Goal: Task Accomplishment & Management: Use online tool/utility

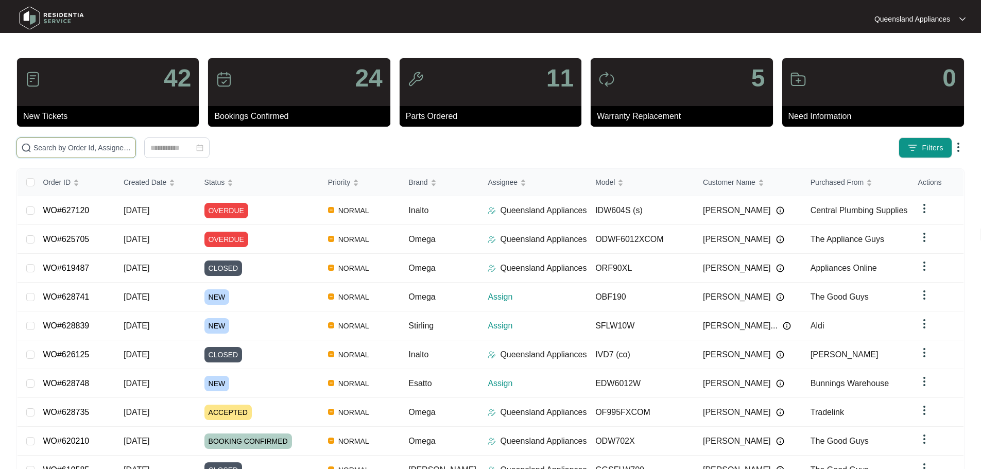
click at [131, 147] on input "text" at bounding box center [82, 147] width 98 height 11
paste input "628587"
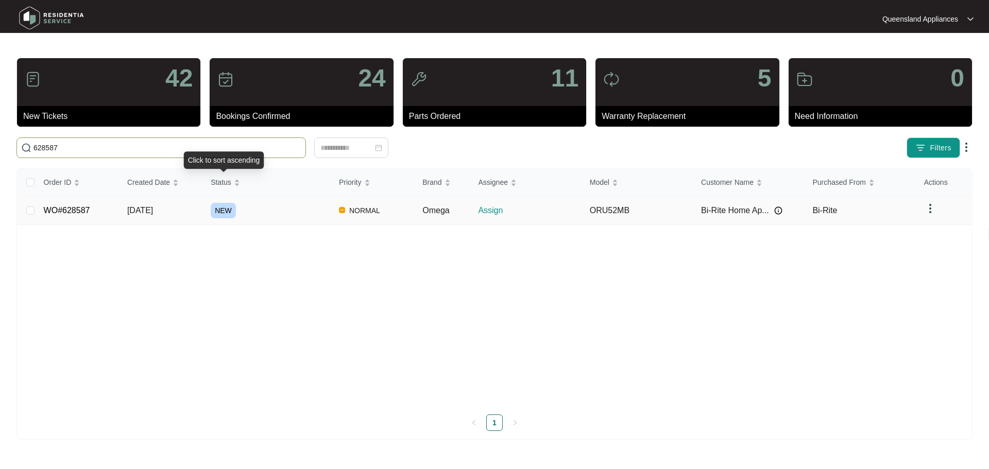
type input "628587"
click at [282, 217] on div "NEW" at bounding box center [271, 210] width 120 height 15
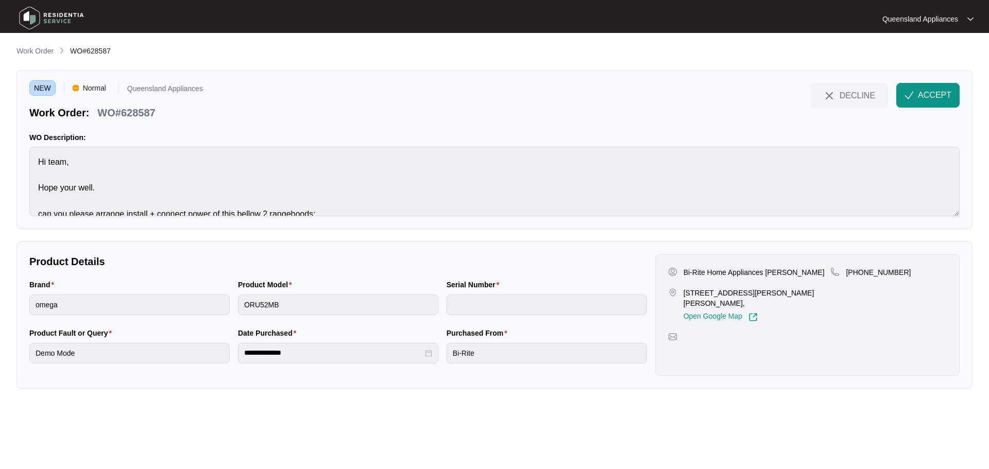
click at [685, 291] on p "[STREET_ADDRESS][PERSON_NAME][PERSON_NAME]," at bounding box center [757, 298] width 147 height 21
drag, startPoint x: 683, startPoint y: 270, endPoint x: 716, endPoint y: 272, distance: 33.0
click at [716, 272] on p "Bi-Rite Home Appliances [PERSON_NAME]" at bounding box center [754, 272] width 141 height 10
drag, startPoint x: 682, startPoint y: 295, endPoint x: 725, endPoint y: 287, distance: 44.0
click at [725, 287] on div "Bi-Rite Home Appliances [PERSON_NAME] [STREET_ADDRESS][PERSON_NAME][PERSON_NAME…" at bounding box center [749, 294] width 163 height 55
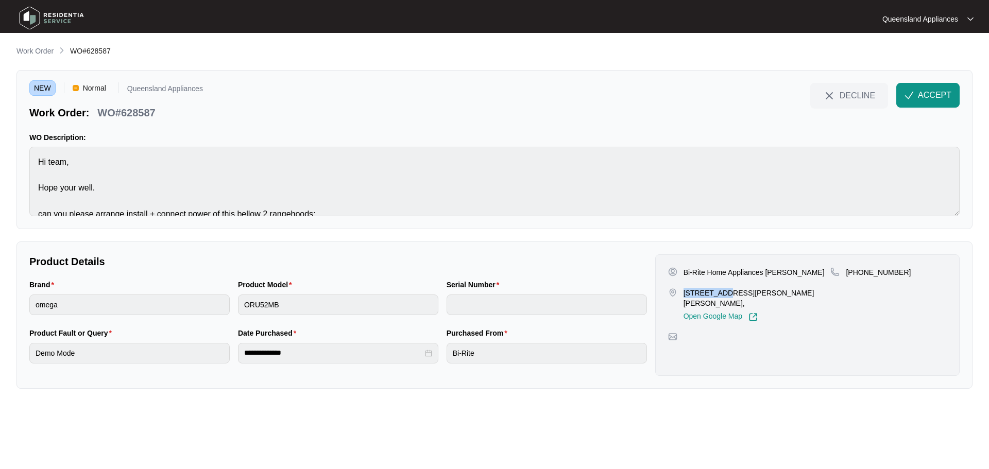
copy p "2936 [PERSON_NAME]"
click at [931, 97] on span "ACCEPT" at bounding box center [934, 95] width 33 height 12
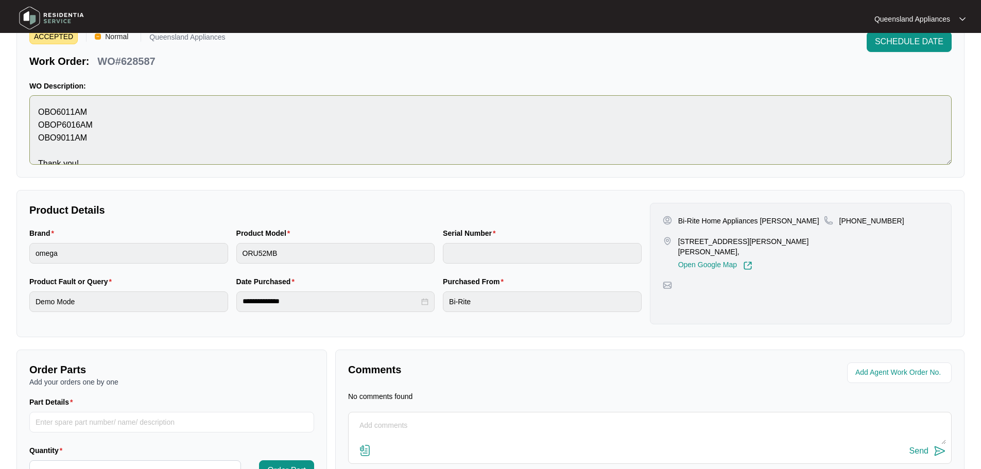
scroll to position [155, 0]
drag, startPoint x: 679, startPoint y: 220, endPoint x: 805, endPoint y: 219, distance: 126.2
click at [805, 219] on div "Bi-Rite Home Appliances [PERSON_NAME]" at bounding box center [743, 221] width 161 height 10
copy p "Bi-Rite Home Appliances [PERSON_NAME]"
drag, startPoint x: 852, startPoint y: 219, endPoint x: 899, endPoint y: 219, distance: 47.4
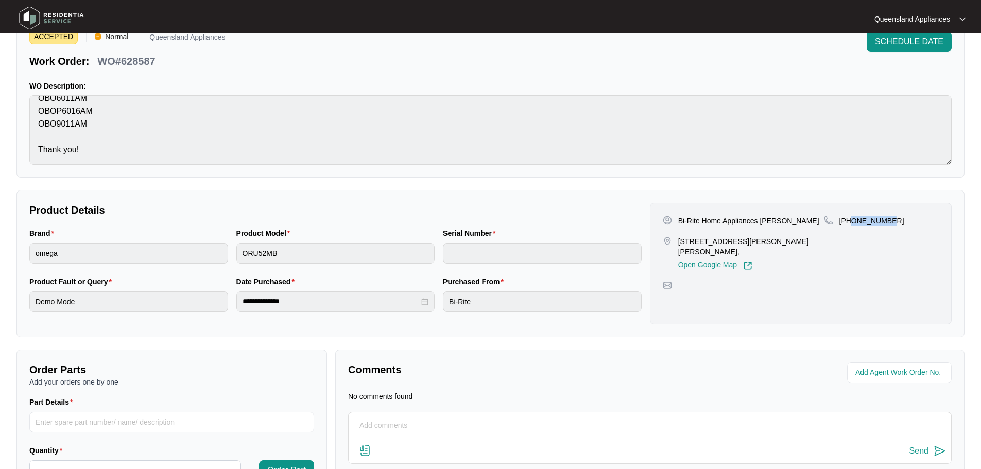
click at [899, 219] on div "[PHONE_NUMBER]" at bounding box center [881, 221] width 115 height 10
copy p "730858130"
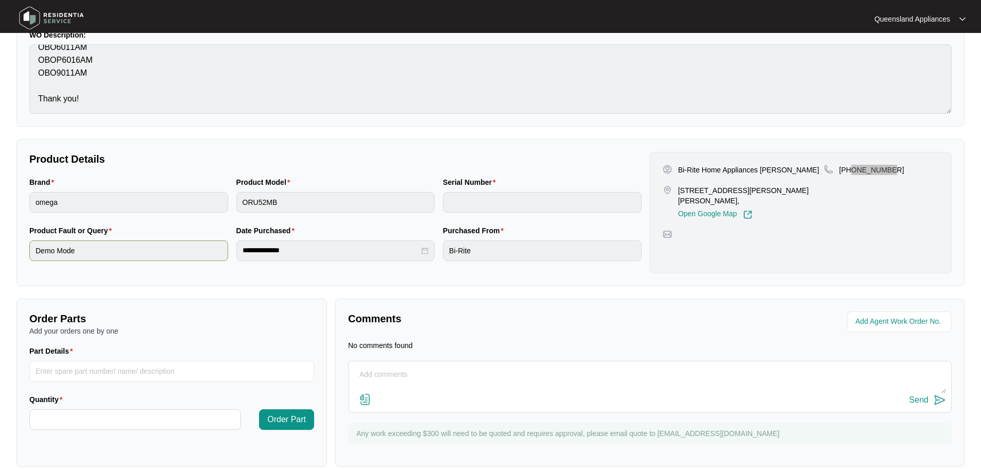
scroll to position [103, 0]
click at [0, 256] on main "**********" at bounding box center [490, 190] width 981 height 586
click at [211, 271] on div "Product Fault or Query Demo Mode" at bounding box center [128, 249] width 207 height 48
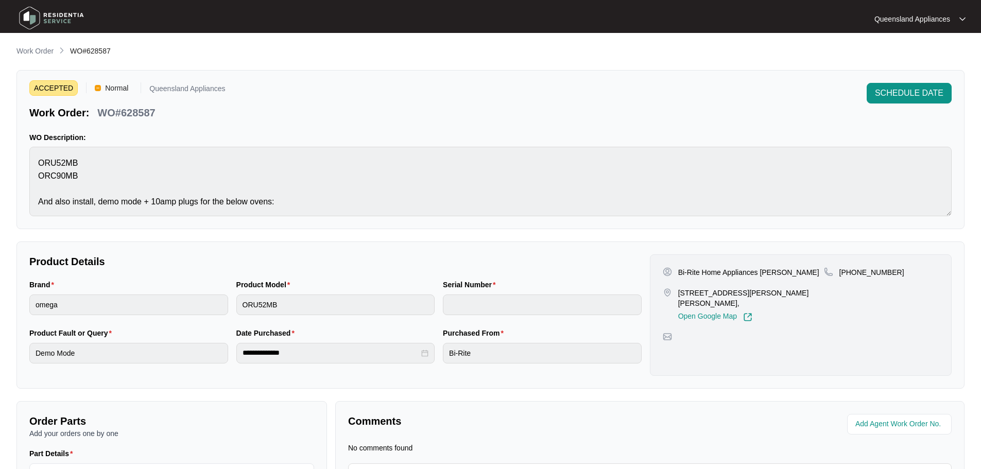
scroll to position [0, 0]
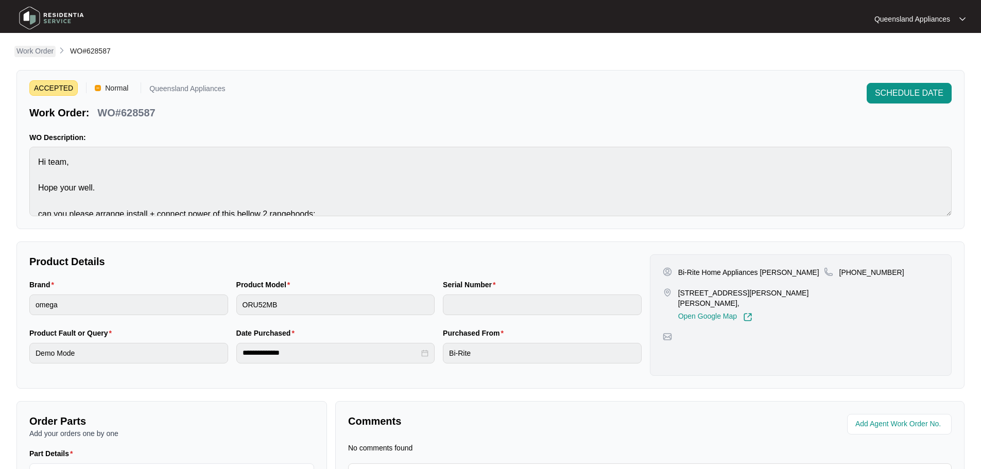
click at [37, 56] on p "Work Order" at bounding box center [34, 51] width 37 height 10
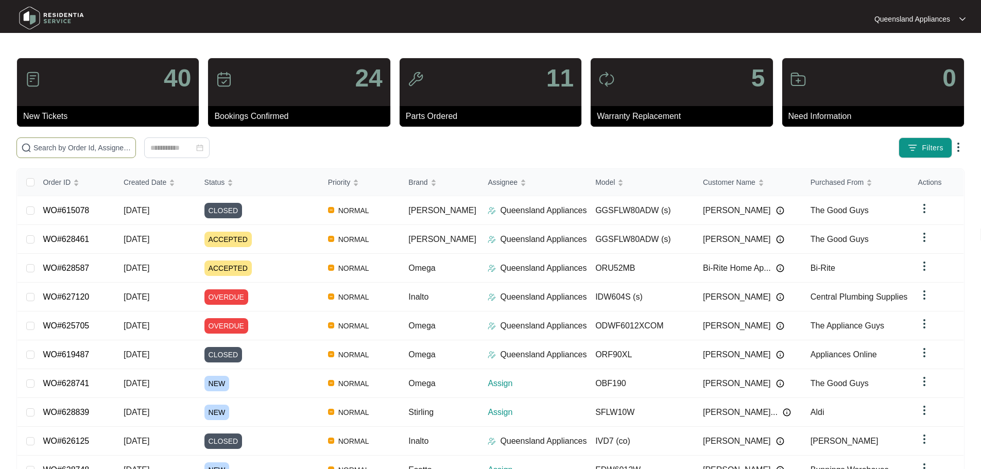
click at [125, 140] on span at bounding box center [76, 148] width 120 height 21
paste input "628735"
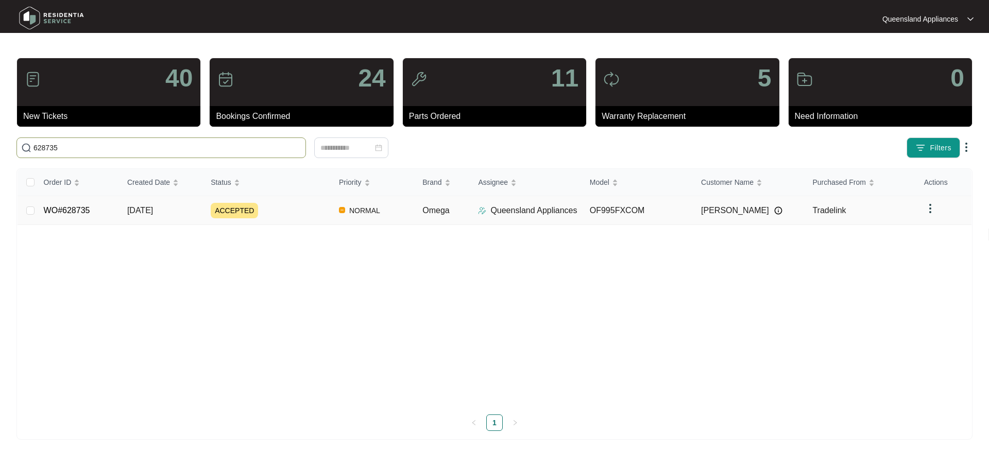
type input "628735"
click at [292, 215] on div "ACCEPTED" at bounding box center [271, 210] width 120 height 15
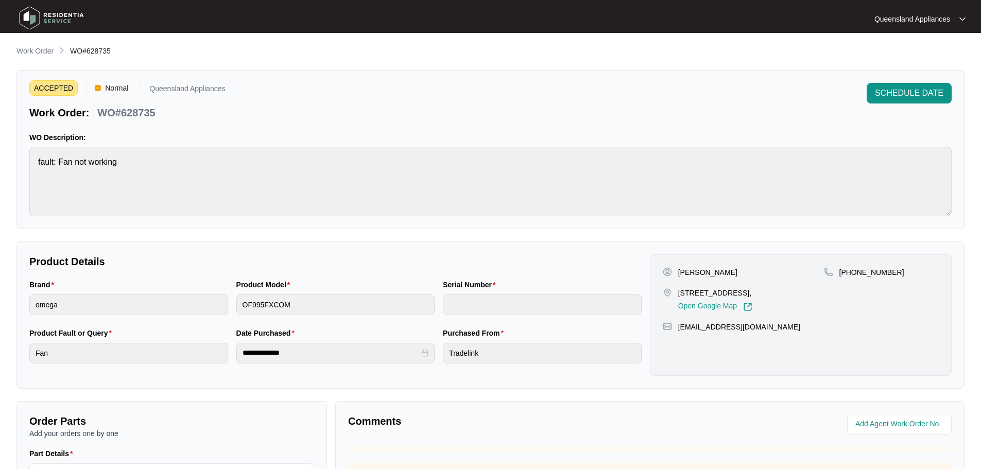
click at [33, 41] on main "**********" at bounding box center [490, 341] width 981 height 683
drag, startPoint x: 36, startPoint y: 46, endPoint x: 52, endPoint y: 57, distance: 18.9
click at [37, 46] on p "Work Order" at bounding box center [34, 51] width 37 height 10
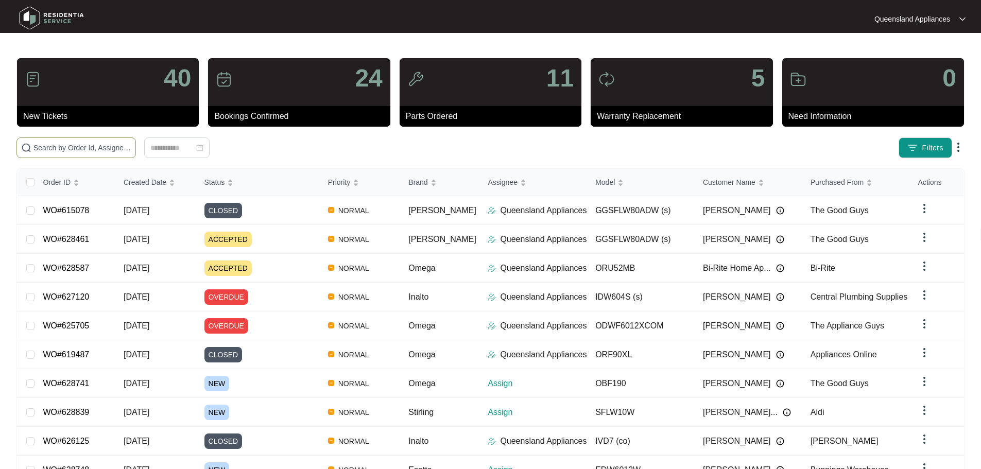
drag, startPoint x: 145, startPoint y: 142, endPoint x: 173, endPoint y: 151, distance: 29.0
click at [136, 142] on span at bounding box center [76, 148] width 120 height 21
paste input "625705"
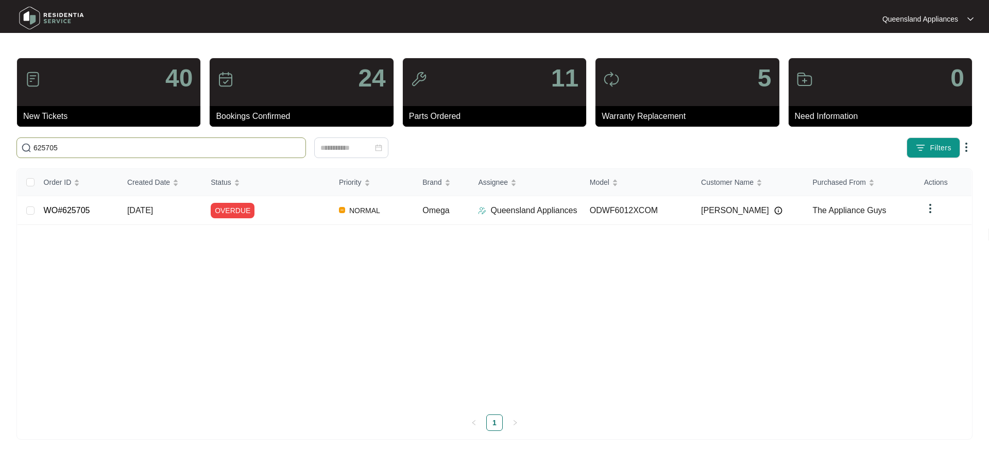
type input "625705"
click at [216, 214] on div "Order ID Created Date Status Priority Brand Assignee Model Customer Name Purcha…" at bounding box center [495, 300] width 954 height 262
click at [295, 200] on td "OVERDUE" at bounding box center [266, 210] width 128 height 29
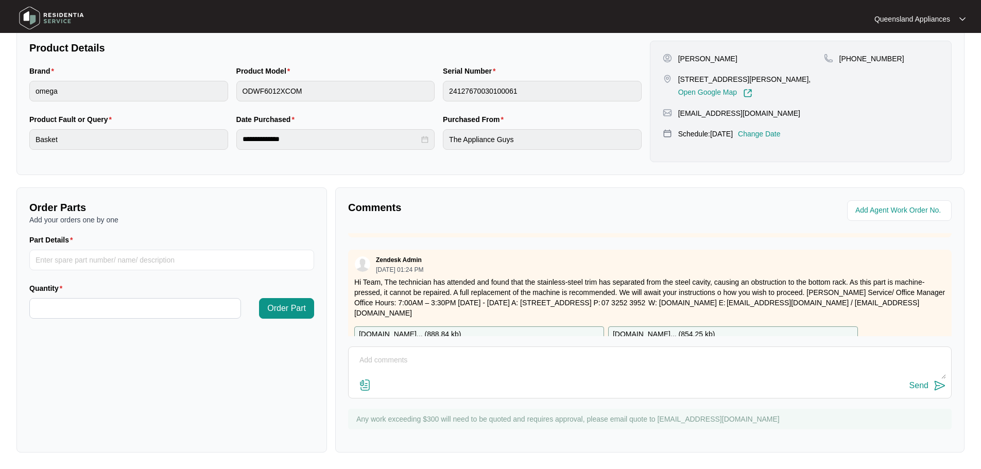
scroll to position [178, 0]
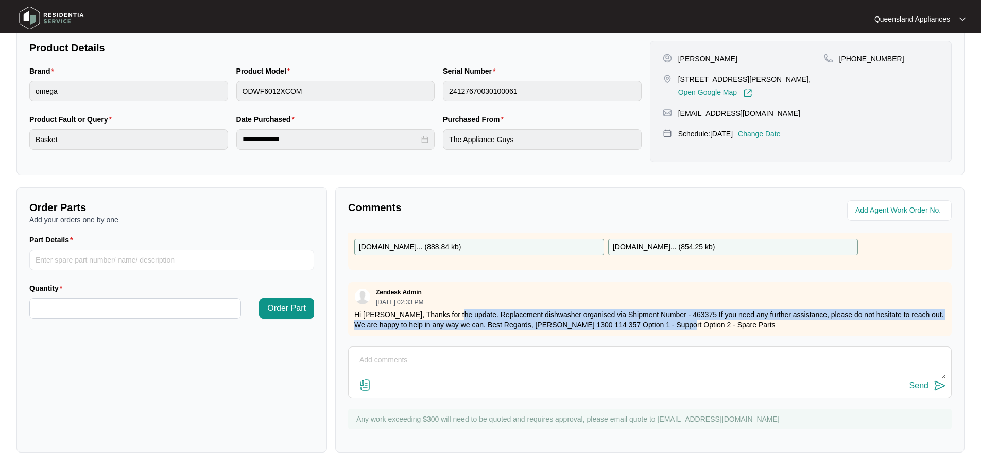
drag, startPoint x: 456, startPoint y: 308, endPoint x: 673, endPoint y: 319, distance: 217.2
click at [673, 319] on p "Hi [PERSON_NAME], Thanks for the update. Replacement dishwasher organised via S…" at bounding box center [649, 320] width 591 height 21
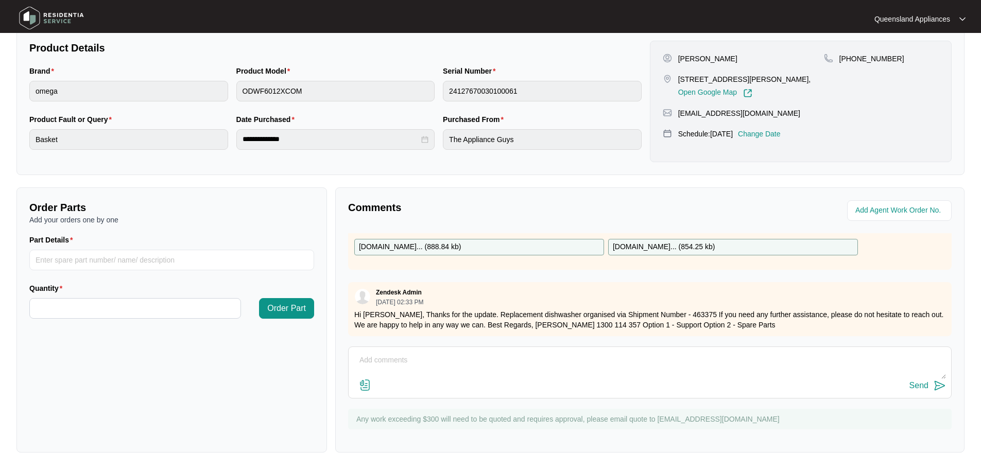
click at [716, 317] on p "Hi [PERSON_NAME], Thanks for the update. Replacement dishwasher organised via S…" at bounding box center [649, 320] width 591 height 21
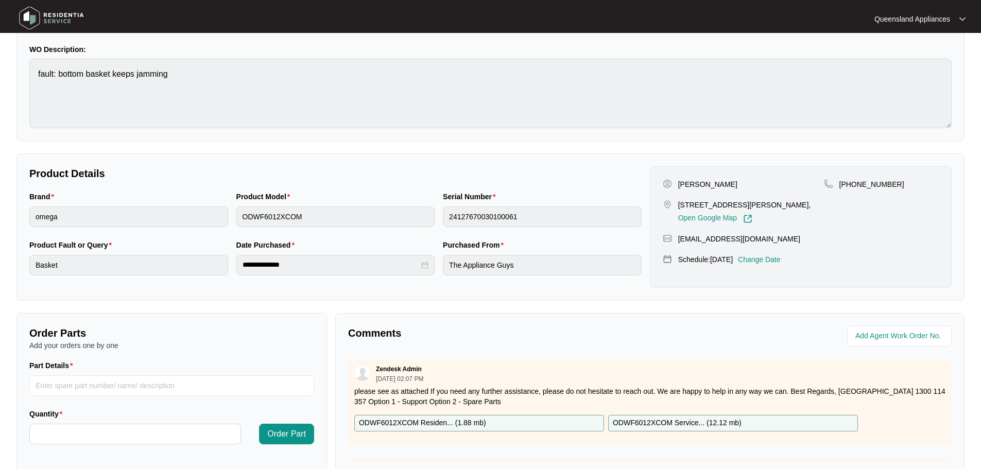
scroll to position [0, 0]
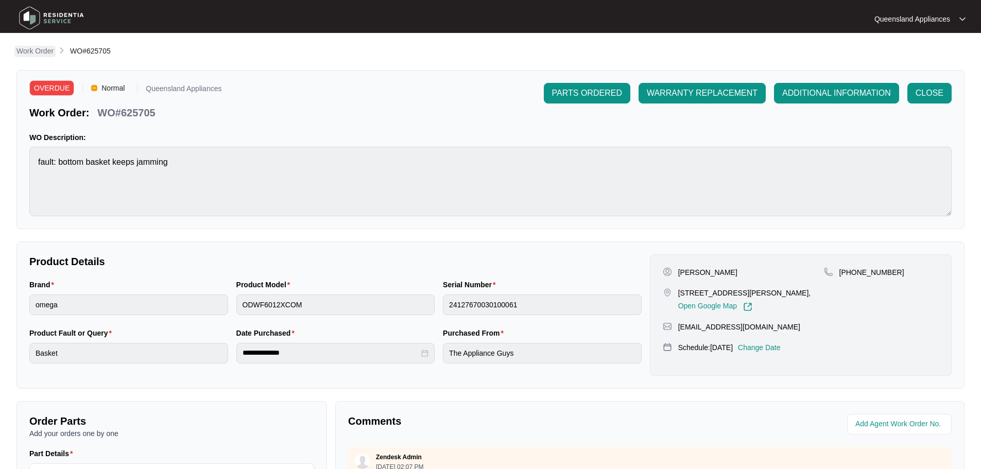
click at [21, 48] on p "Work Order" at bounding box center [34, 51] width 37 height 10
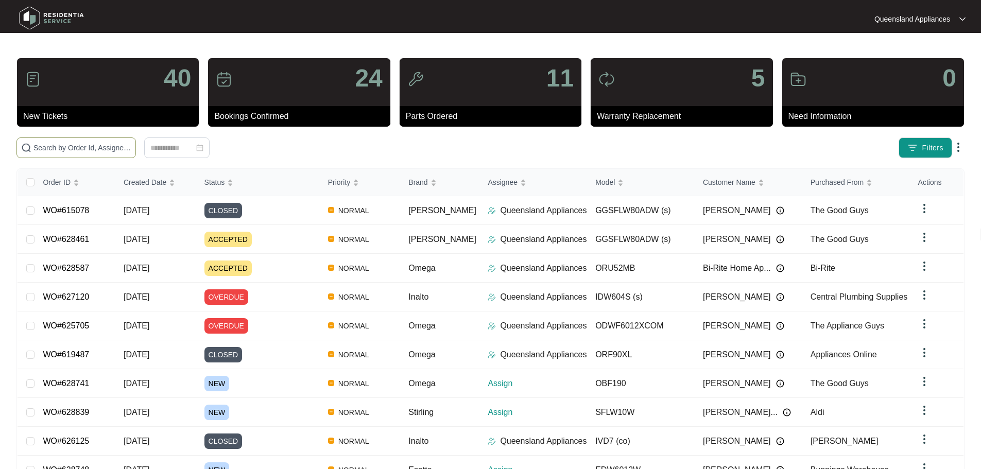
click at [94, 147] on input "text" at bounding box center [82, 147] width 98 height 11
paste input "628523"
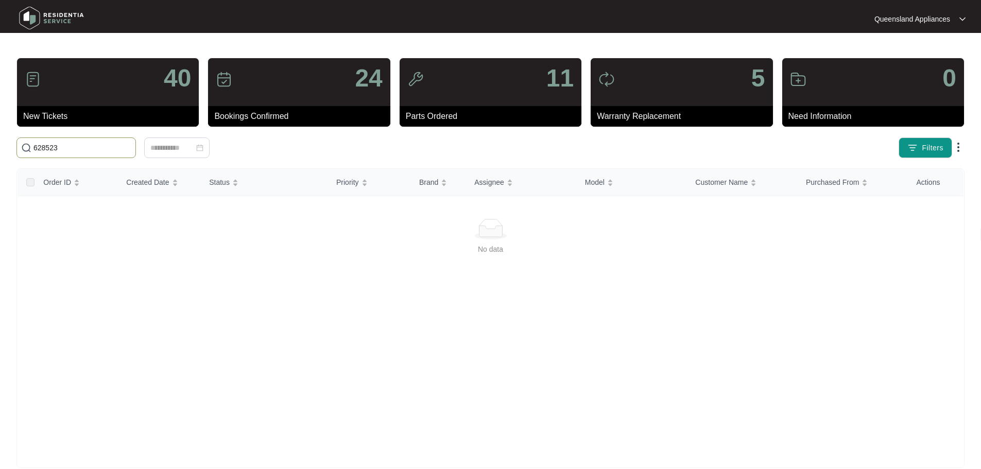
drag, startPoint x: 54, startPoint y: 150, endPoint x: 0, endPoint y: 149, distance: 54.1
click at [0, 149] on main "40 New Tickets 24 Bookings Confirmed 11 Parts Ordered 5 Warranty Replacement 0 …" at bounding box center [490, 242] width 981 height 485
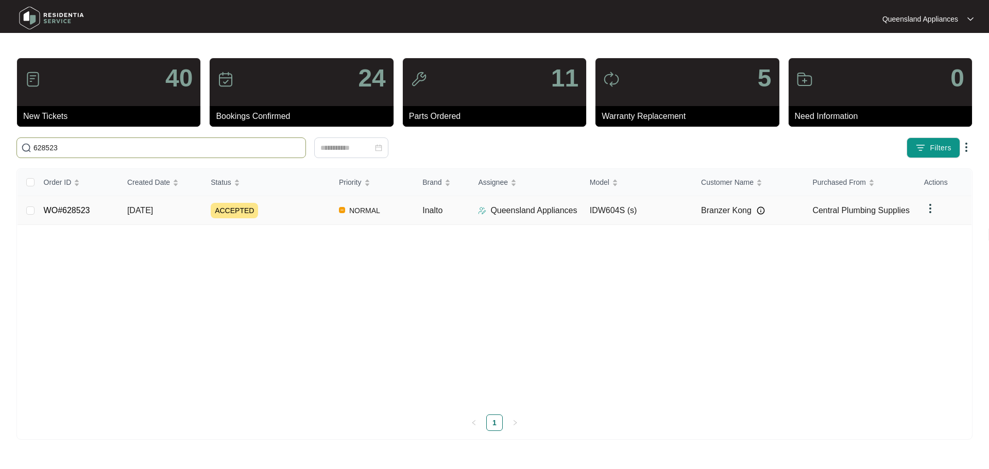
type input "628523"
click at [262, 216] on div "ACCEPTED" at bounding box center [271, 210] width 120 height 15
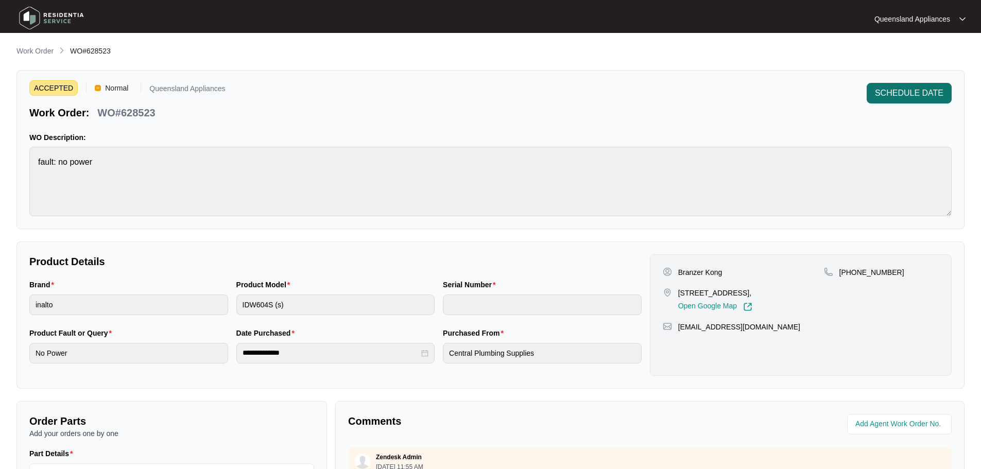
click at [882, 94] on span "SCHEDULE DATE" at bounding box center [909, 93] width 69 height 12
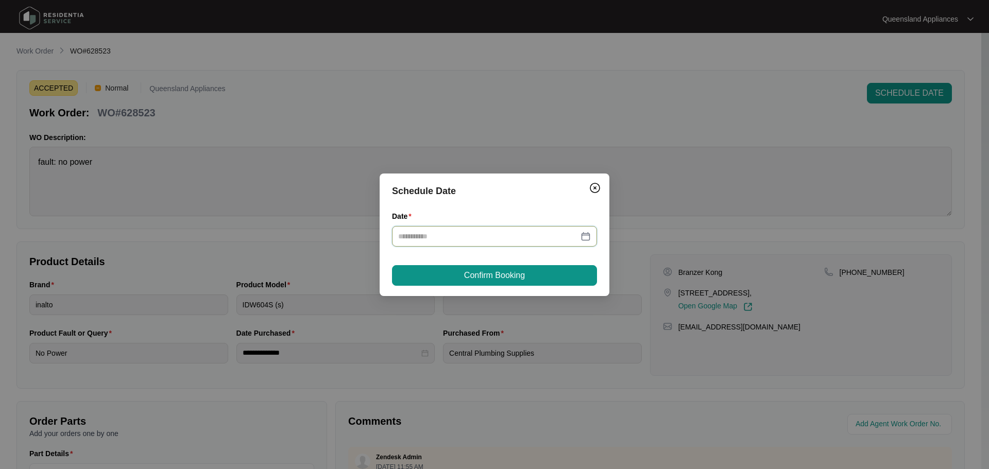
click at [565, 236] on input "Date" at bounding box center [488, 236] width 180 height 11
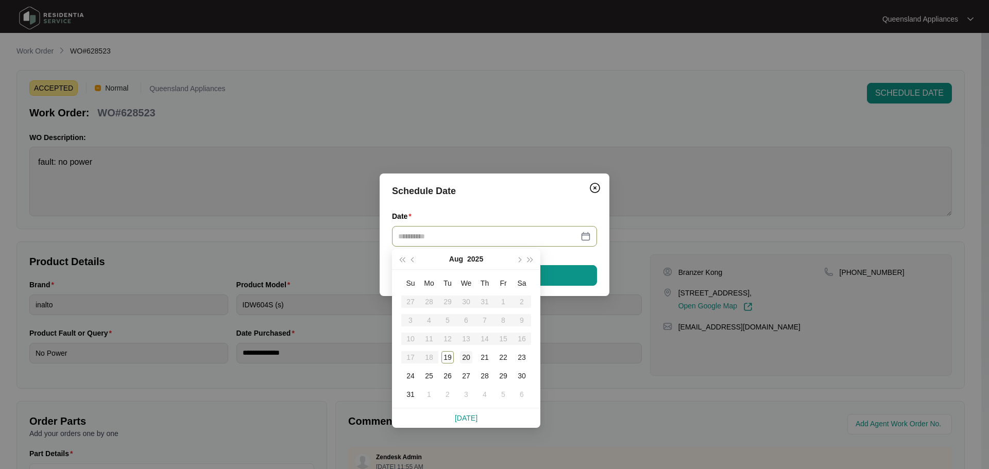
type input "**********"
click at [465, 357] on div "20" at bounding box center [466, 357] width 12 height 12
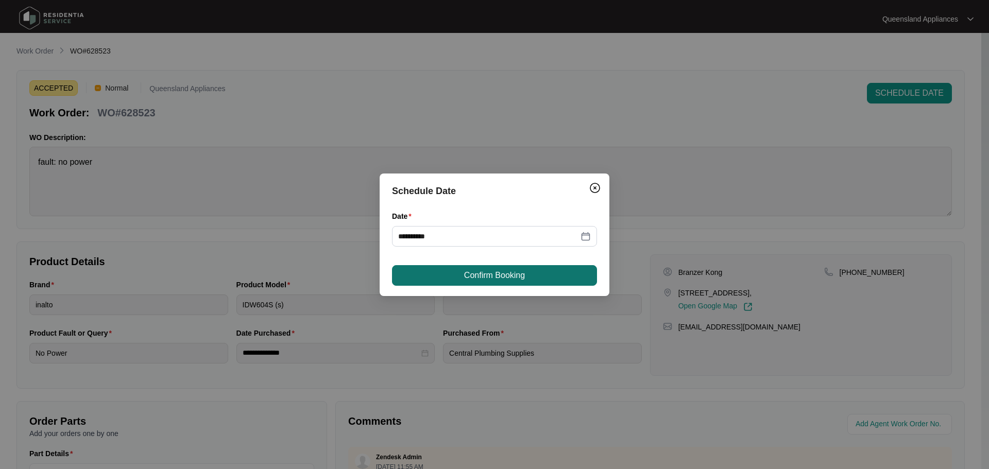
click at [473, 276] on span "Confirm Booking" at bounding box center [494, 275] width 61 height 12
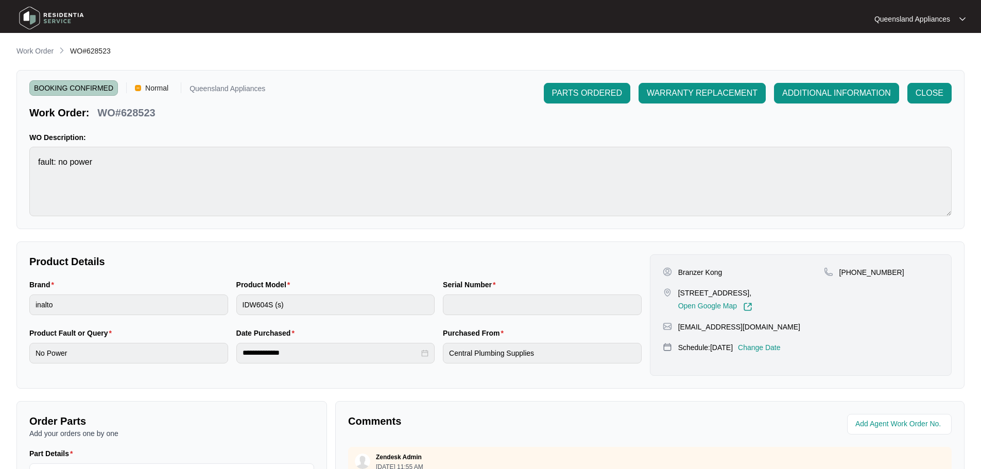
click at [35, 58] on div "**********" at bounding box center [490, 355] width 948 height 621
click at [36, 54] on p "Work Order" at bounding box center [34, 51] width 37 height 10
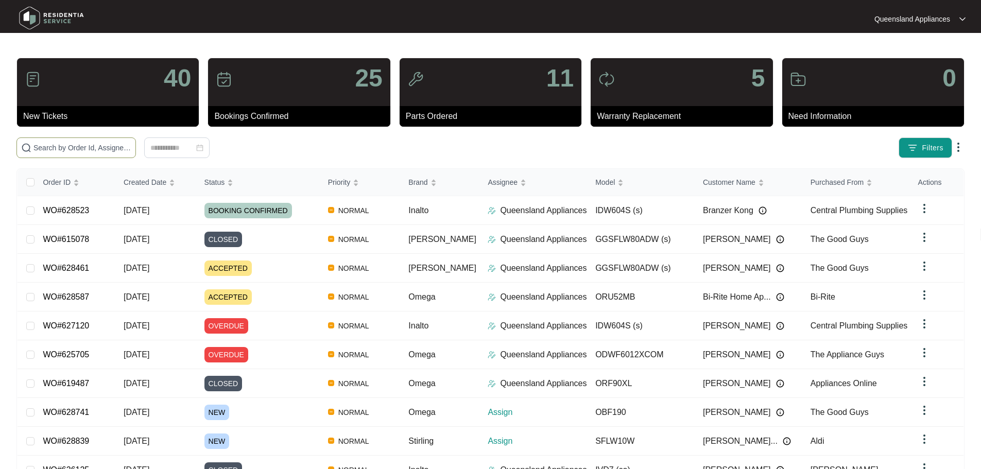
paste input "628355"
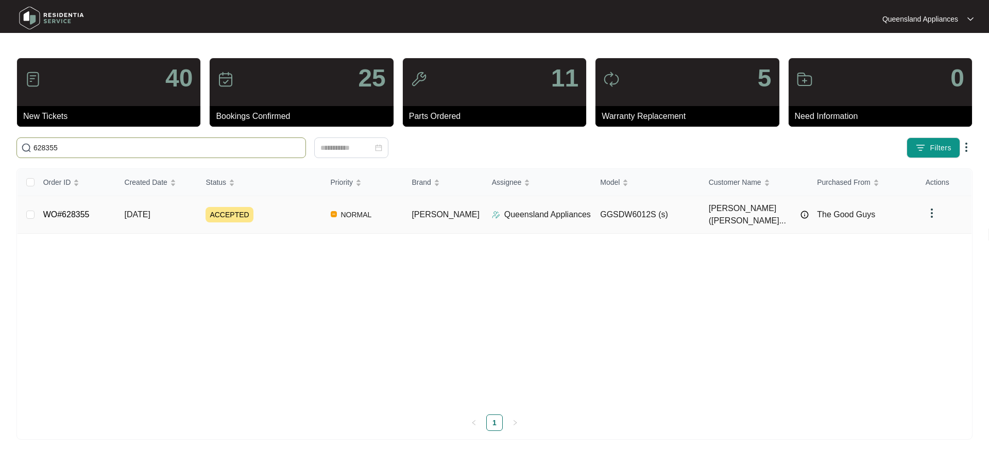
type input "628355"
click at [319, 211] on div "ACCEPTED" at bounding box center [264, 214] width 116 height 15
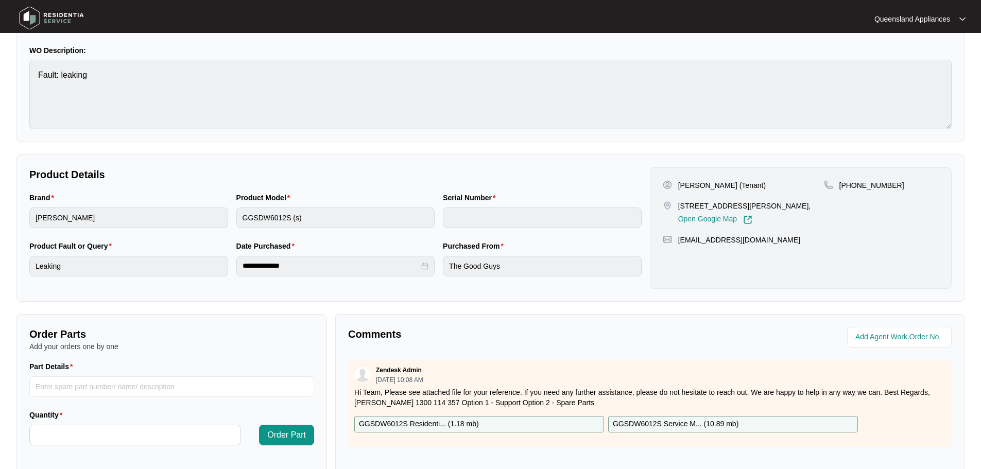
scroll to position [214, 0]
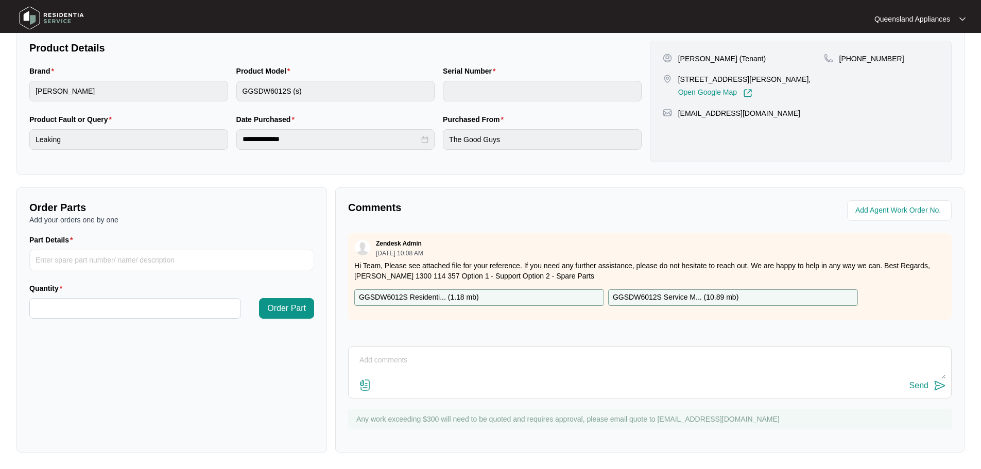
click at [524, 358] on textarea at bounding box center [650, 365] width 592 height 27
type textarea "h"
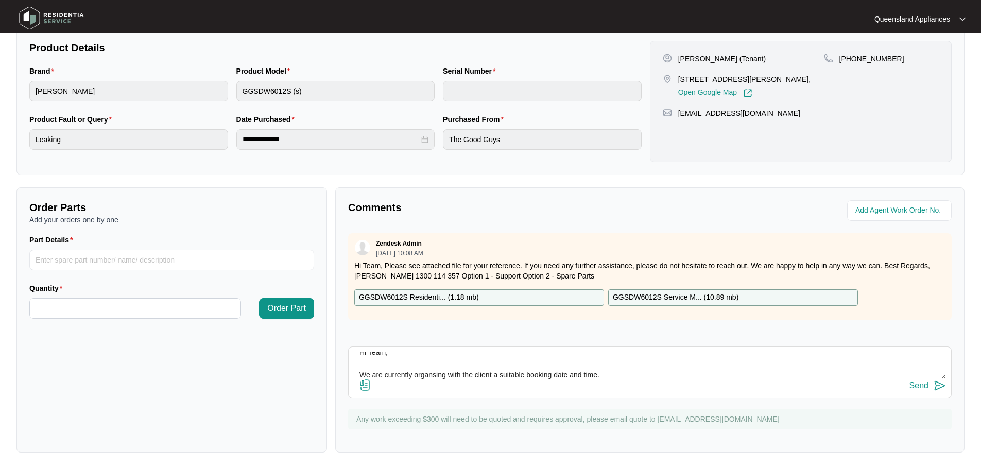
type textarea "Hi Team, We are currently organsing with the client a suitable booking date and…"
drag, startPoint x: 432, startPoint y: 373, endPoint x: 749, endPoint y: 369, distance: 316.3
click at [632, 395] on div "Hi Team, We are currently organsing with the client a suitable booking date and…" at bounding box center [650, 373] width 604 height 52
click at [922, 385] on div "Send" at bounding box center [919, 385] width 19 height 9
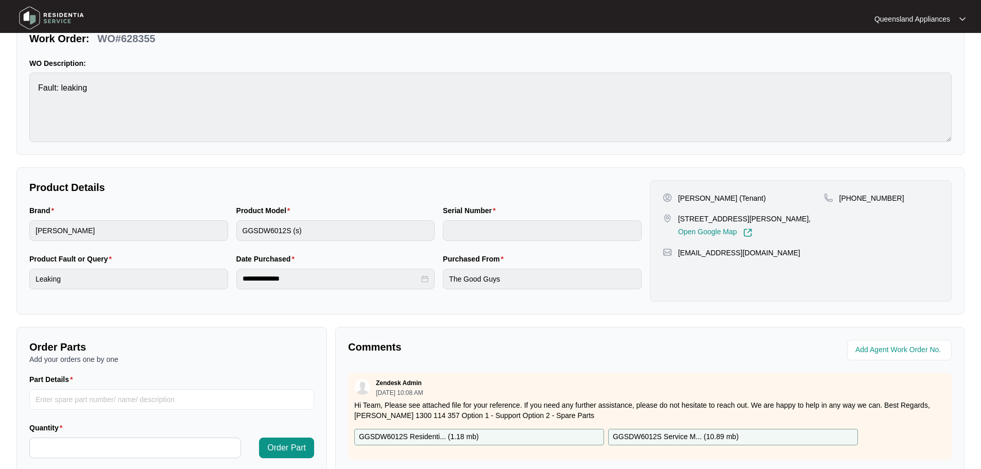
scroll to position [0, 0]
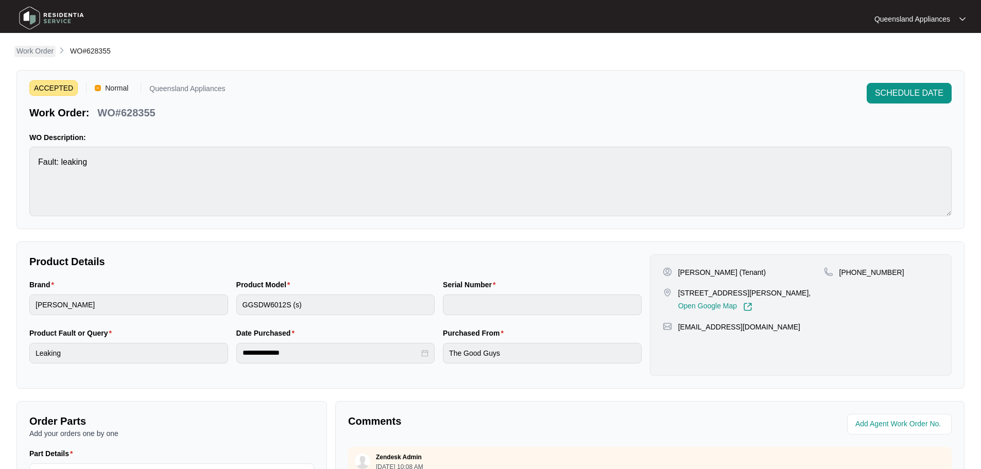
click at [47, 50] on p "Work Order" at bounding box center [34, 51] width 37 height 10
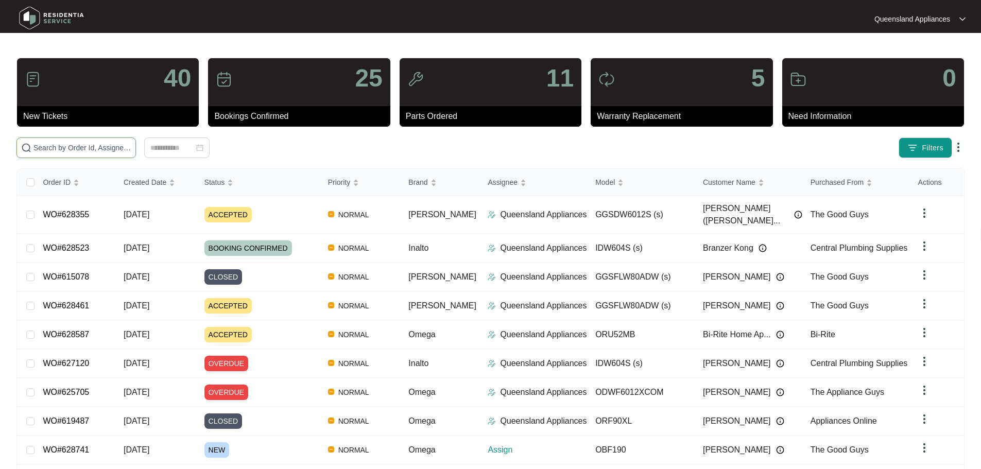
click at [121, 148] on input "text" at bounding box center [82, 147] width 98 height 11
paste input "628287"
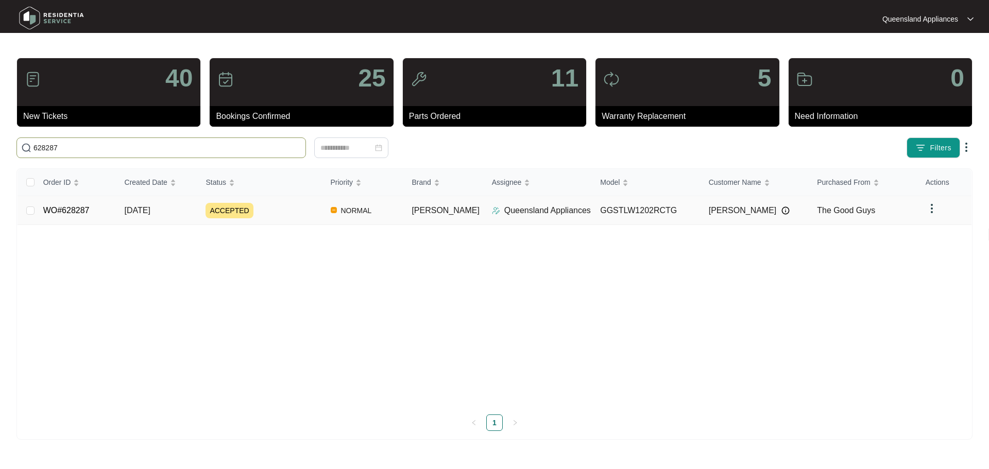
type input "628287"
click at [270, 219] on td "ACCEPTED" at bounding box center [259, 210] width 125 height 29
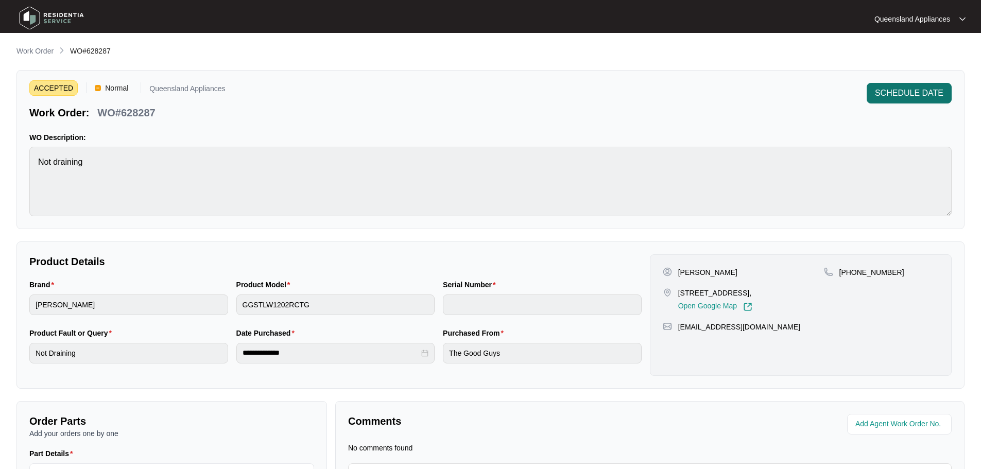
drag, startPoint x: 865, startPoint y: 97, endPoint x: 877, endPoint y: 96, distance: 11.9
click at [866, 97] on div "SCHEDULE DATE" at bounding box center [909, 93] width 93 height 21
click at [892, 91] on span "SCHEDULE DATE" at bounding box center [909, 93] width 69 height 12
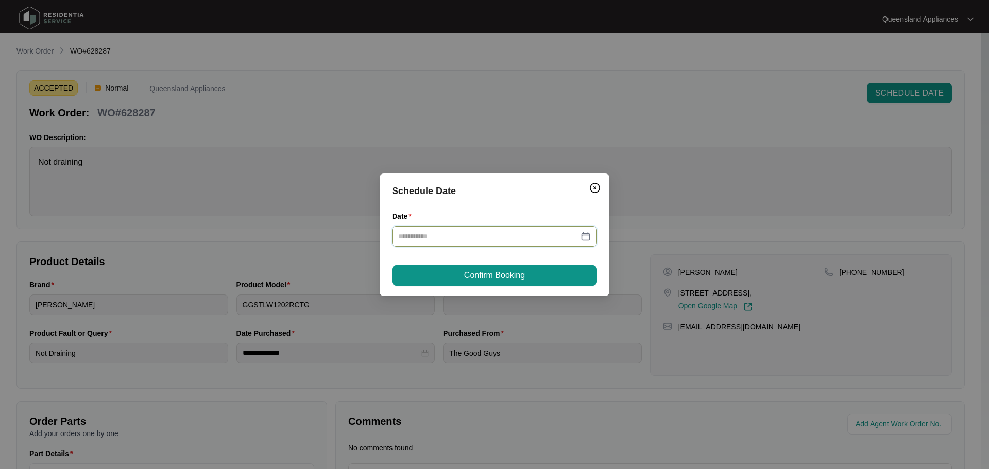
click at [409, 234] on input "Date" at bounding box center [488, 236] width 180 height 11
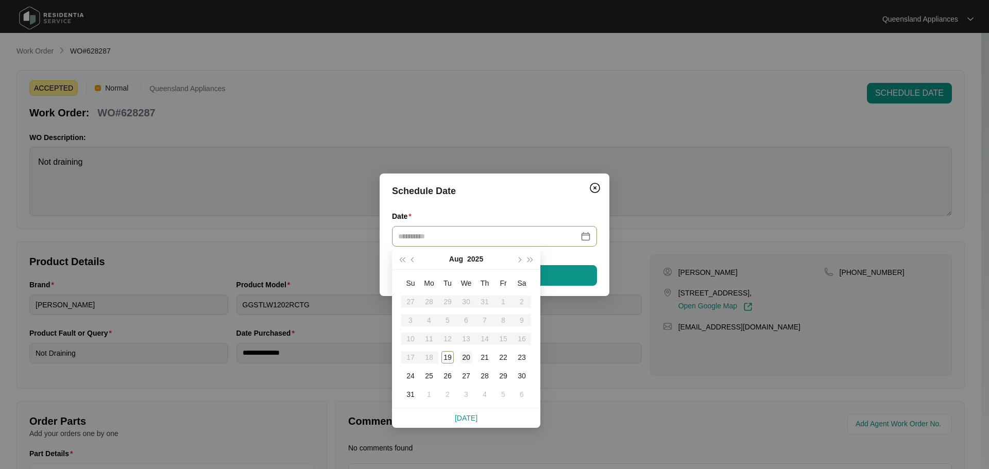
type input "**********"
click at [464, 360] on div "20" at bounding box center [466, 357] width 12 height 12
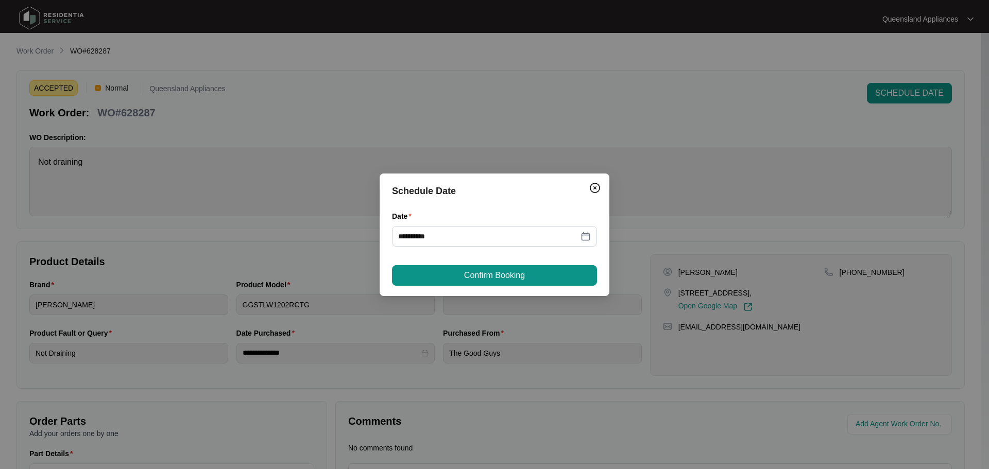
click at [474, 286] on div "**********" at bounding box center [495, 235] width 230 height 123
click at [478, 276] on span "Confirm Booking" at bounding box center [494, 275] width 61 height 12
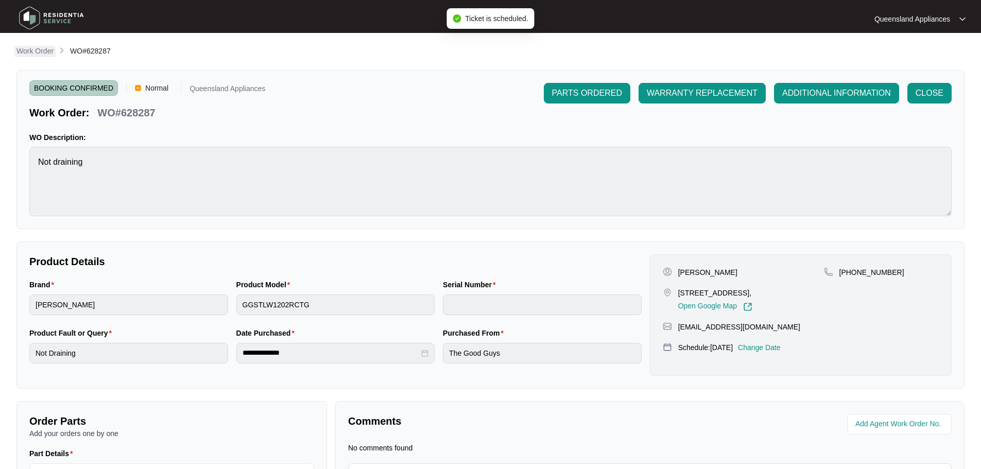
click at [41, 55] on p "Work Order" at bounding box center [34, 51] width 37 height 10
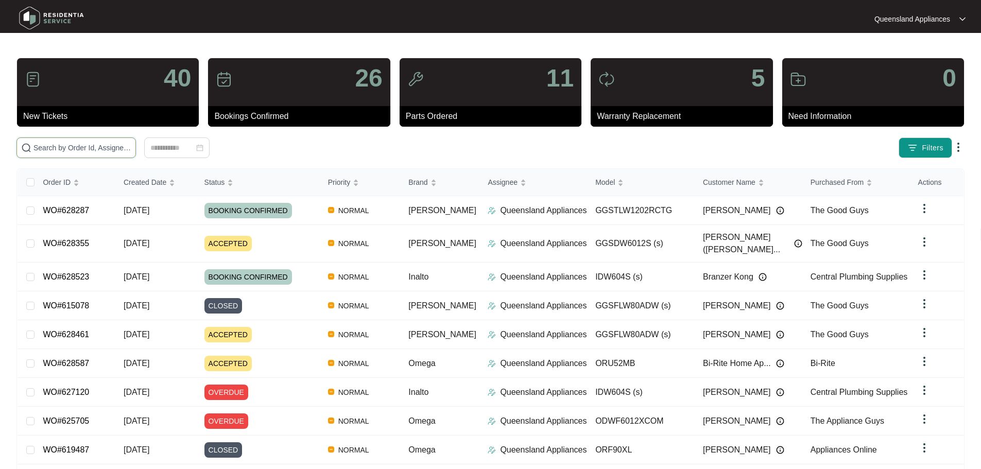
click at [131, 144] on input "text" at bounding box center [82, 147] width 98 height 11
paste input "628036"
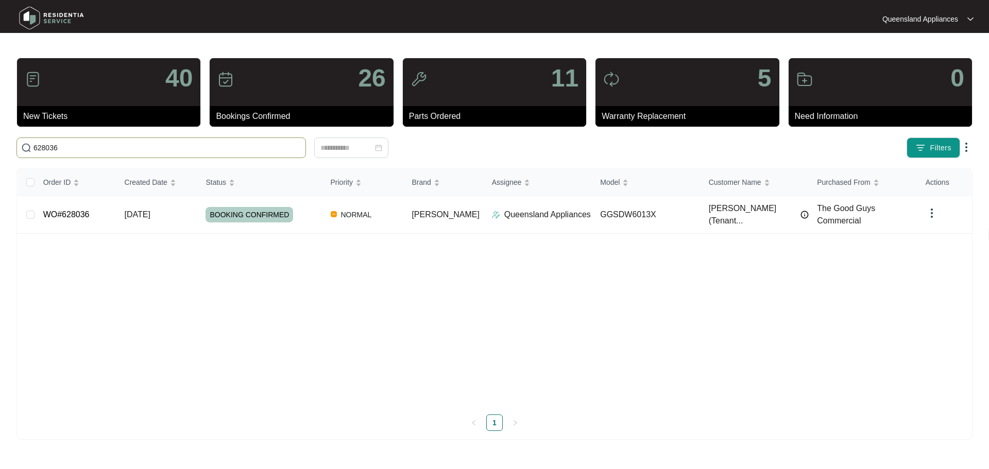
click at [231, 142] on span "628036" at bounding box center [161, 148] width 290 height 21
click at [231, 150] on input "628036" at bounding box center [167, 147] width 268 height 11
paste input "7929"
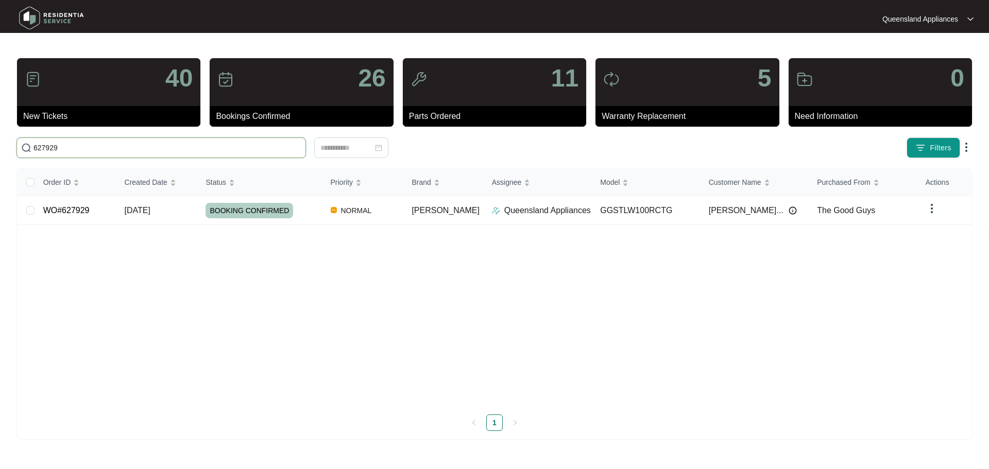
click at [292, 144] on input "627929" at bounding box center [167, 147] width 268 height 11
paste input "878"
click at [200, 142] on span "627878" at bounding box center [161, 148] width 290 height 21
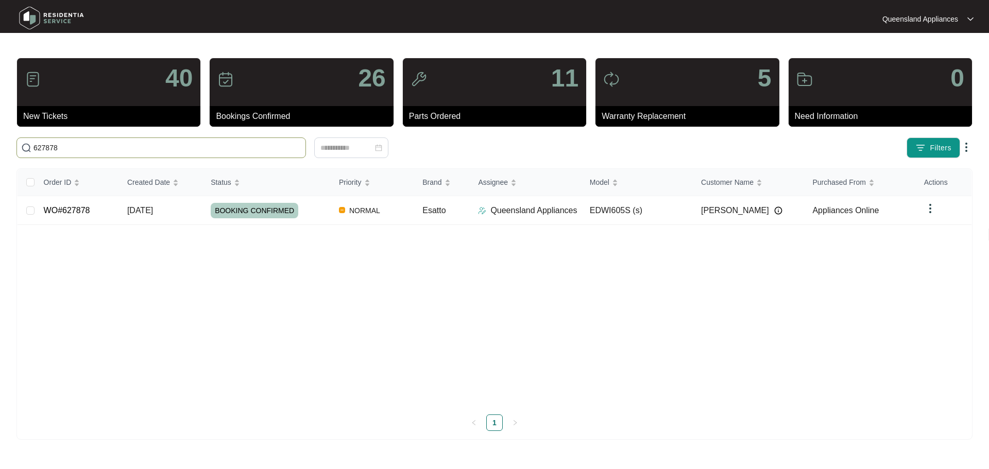
paste input "627722"
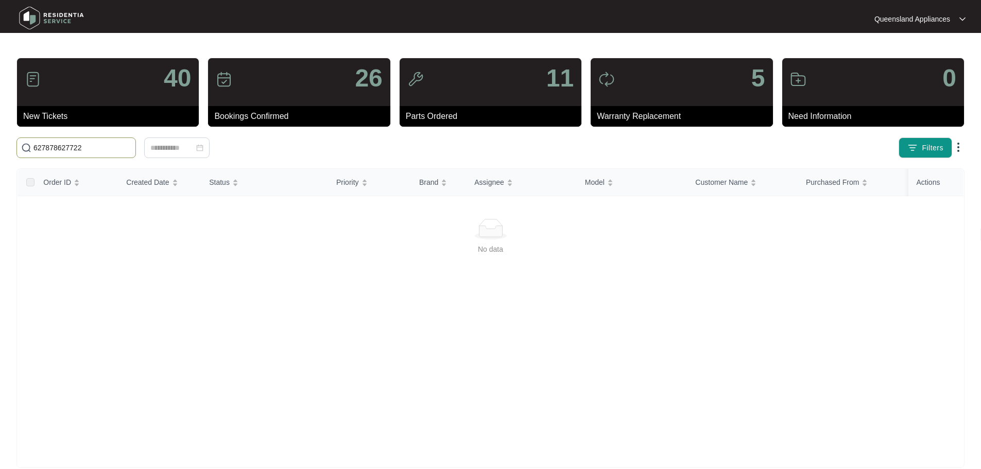
drag, startPoint x: 79, startPoint y: 143, endPoint x: 17, endPoint y: 109, distance: 71.3
click at [0, 110] on main "40 New Tickets 26 Bookings Confirmed 11 Parts Ordered 5 Warranty Replacement 0 …" at bounding box center [490, 242] width 981 height 485
paste input "text"
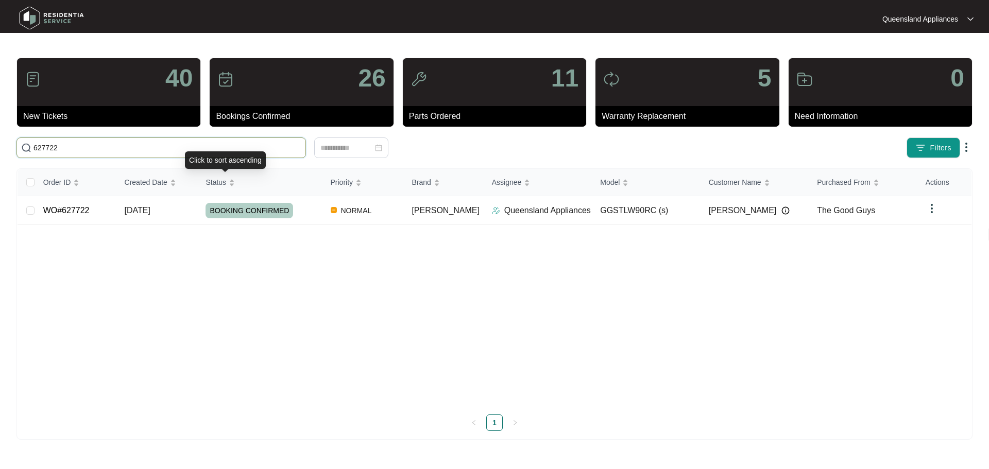
click at [248, 147] on input "627722" at bounding box center [167, 147] width 268 height 11
click at [247, 147] on input "627722" at bounding box center [167, 147] width 268 height 11
paste input "137"
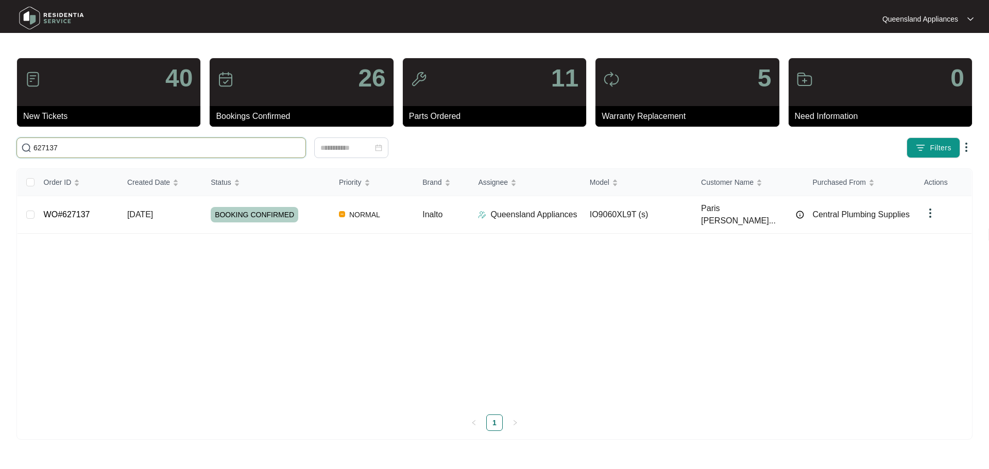
click at [226, 149] on input "627137" at bounding box center [167, 147] width 268 height 11
paste input "20"
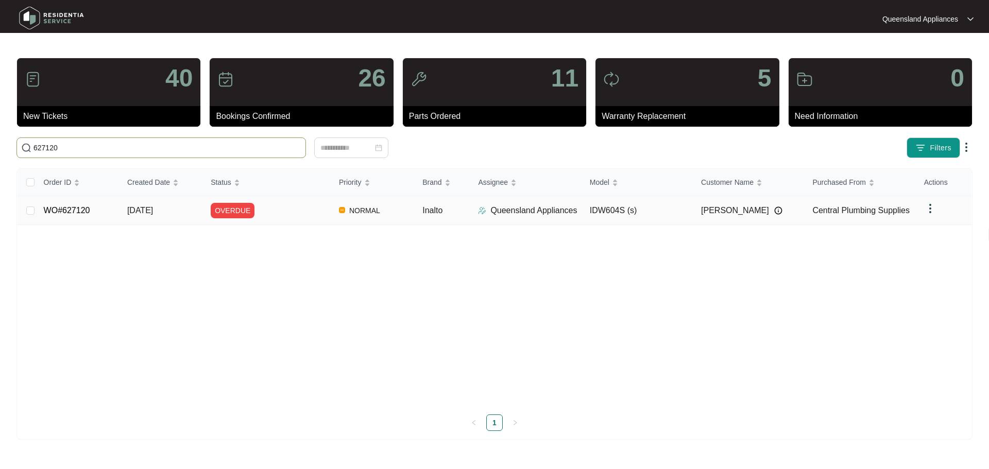
type input "627120"
click at [287, 208] on div "OVERDUE" at bounding box center [271, 210] width 120 height 15
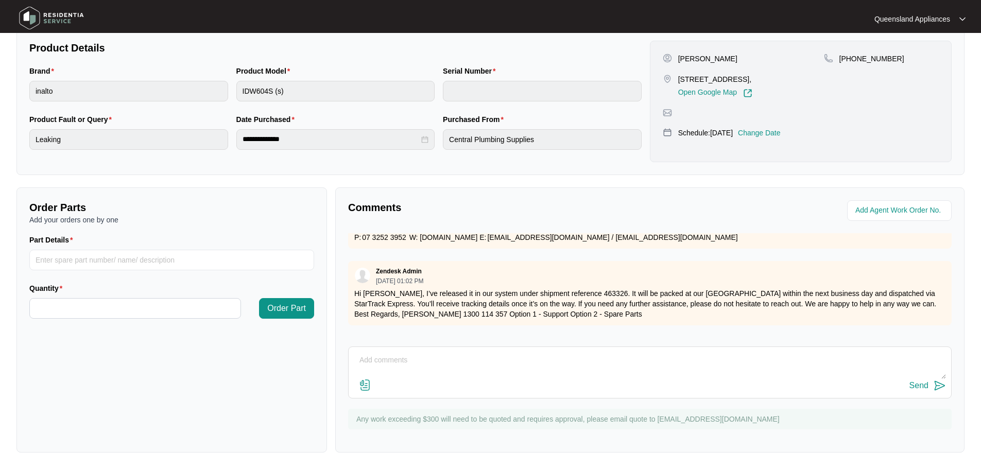
scroll to position [257, 0]
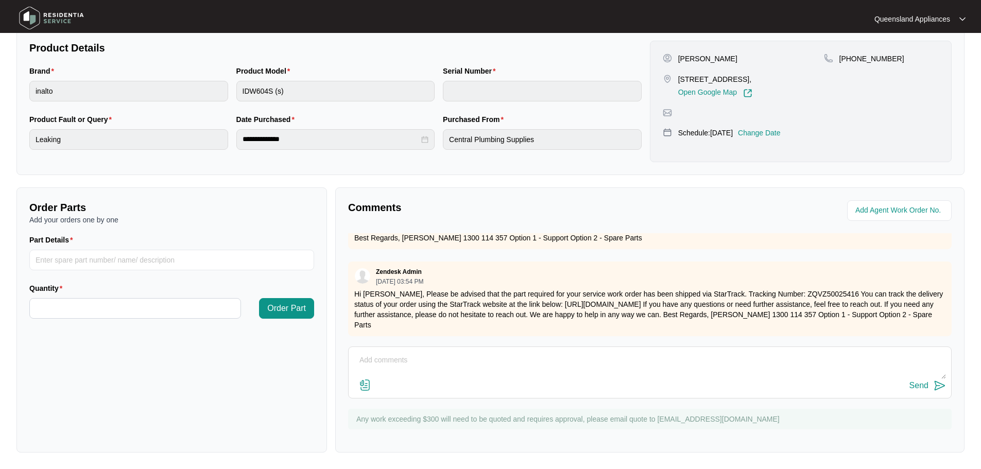
click at [488, 354] on textarea at bounding box center [650, 365] width 592 height 27
type textarea "Hi Team, Parts have been received. Our team are organising a suitable date and …"
drag, startPoint x: 531, startPoint y: 358, endPoint x: 938, endPoint y: 390, distance: 408.3
click at [938, 390] on img at bounding box center [940, 386] width 12 height 12
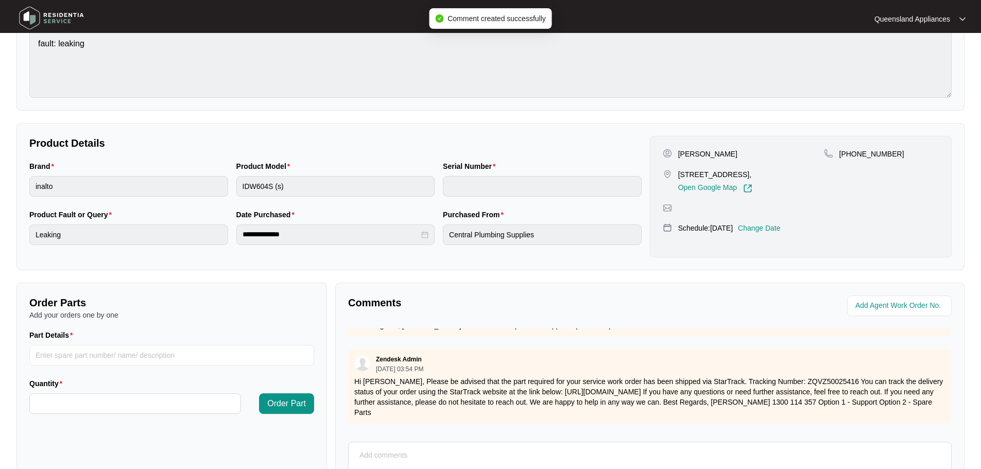
scroll to position [8, 0]
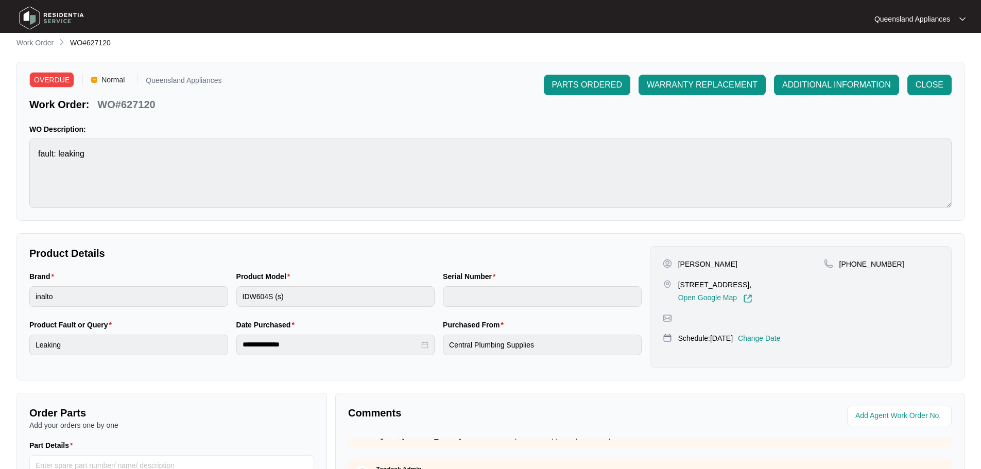
click at [41, 32] on img at bounding box center [51, 18] width 72 height 31
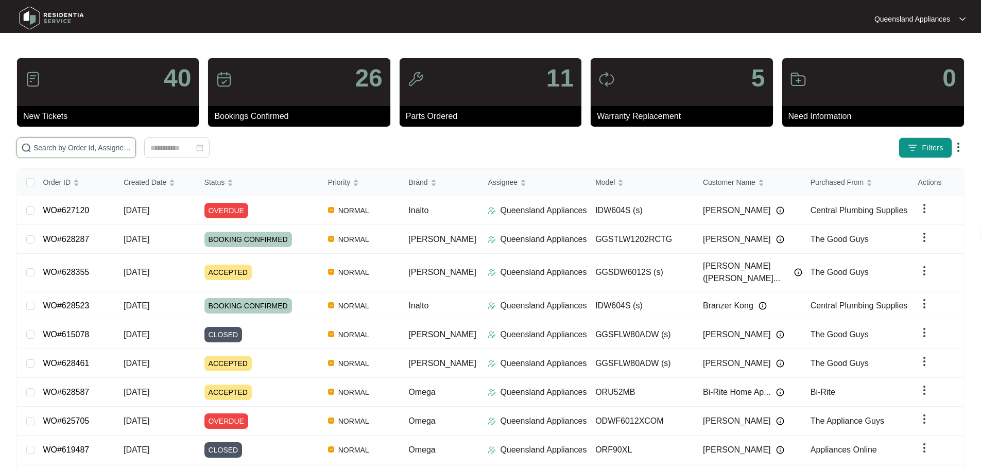
click at [101, 147] on input "text" at bounding box center [82, 147] width 98 height 11
paste input "627093"
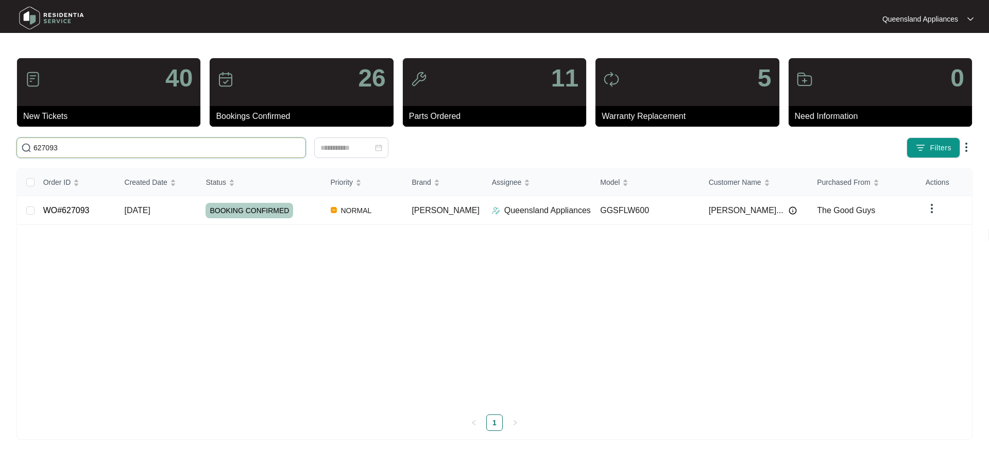
click at [123, 147] on input "627093" at bounding box center [167, 147] width 268 height 11
click at [240, 150] on input "627093" at bounding box center [167, 147] width 268 height 11
click at [239, 149] on input "627093" at bounding box center [167, 147] width 268 height 11
click at [240, 151] on input "627093" at bounding box center [167, 147] width 268 height 11
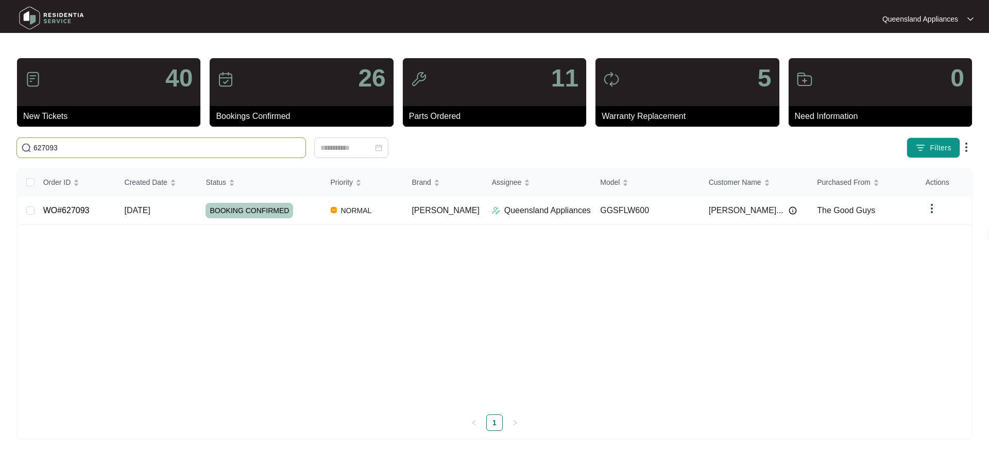
click at [240, 151] on input "627093" at bounding box center [167, 147] width 268 height 11
paste input "6902"
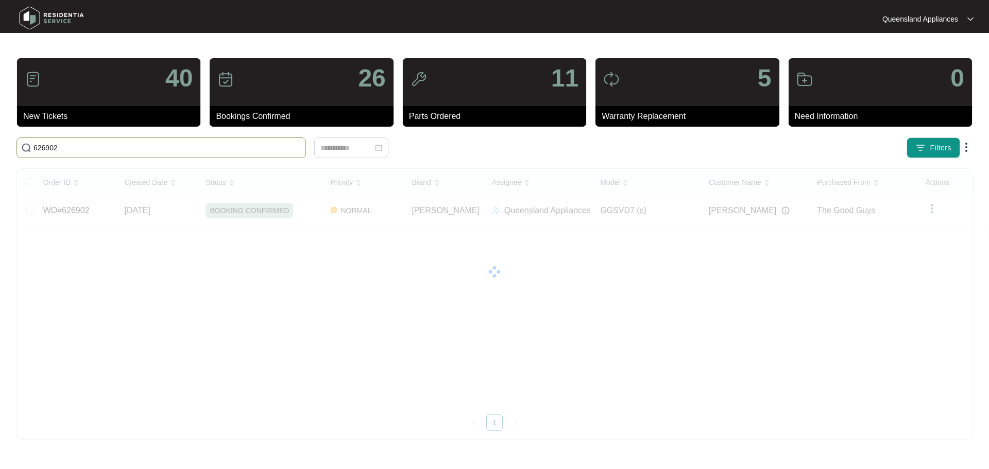
click at [247, 148] on input "626902" at bounding box center [167, 147] width 268 height 11
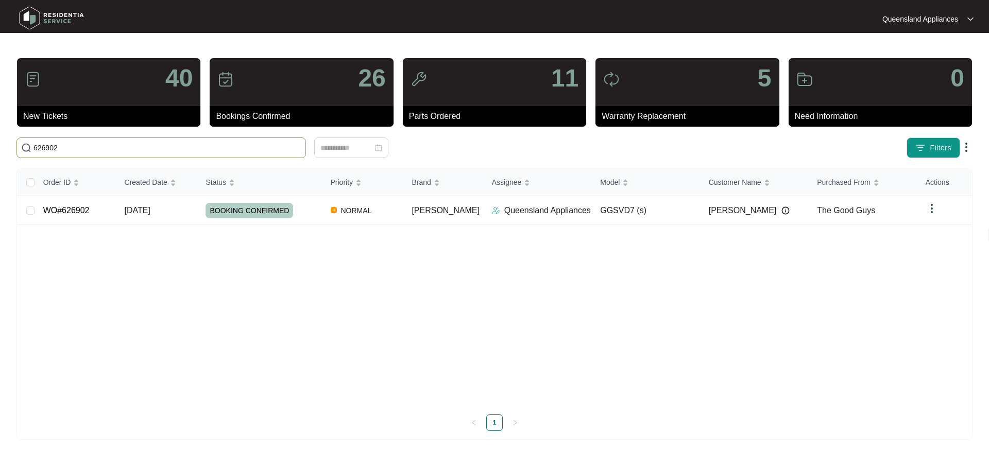
click at [247, 148] on input "626902" at bounding box center [167, 147] width 268 height 11
paste input "74"
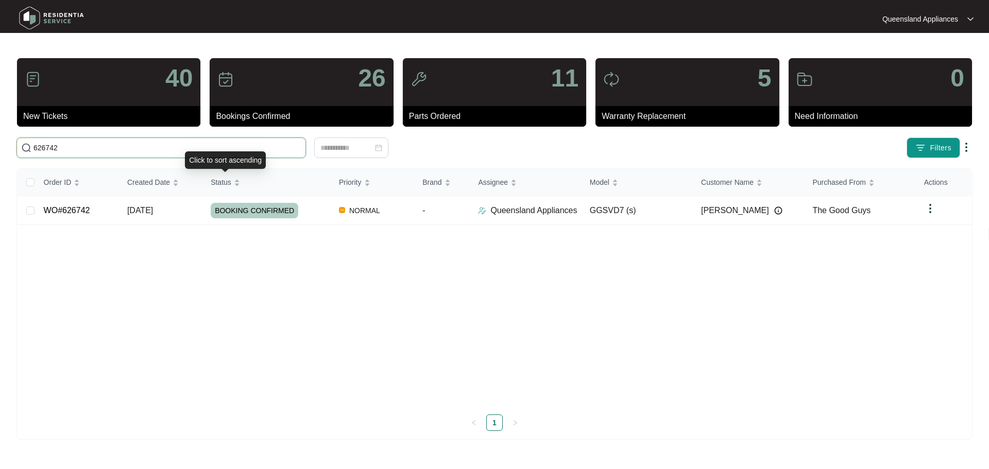
click at [196, 150] on input "626742" at bounding box center [167, 147] width 268 height 11
paste input "626671"
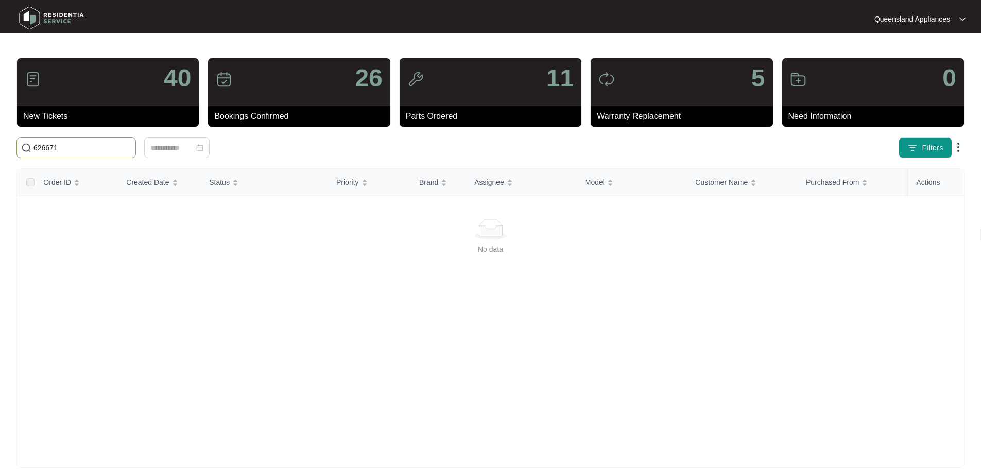
drag, startPoint x: 53, startPoint y: 146, endPoint x: 0, endPoint y: 132, distance: 54.5
click at [0, 132] on main "40 New Tickets 26 Bookings Confirmed 11 Parts Ordered 5 Warranty Replacement 0 …" at bounding box center [490, 242] width 981 height 485
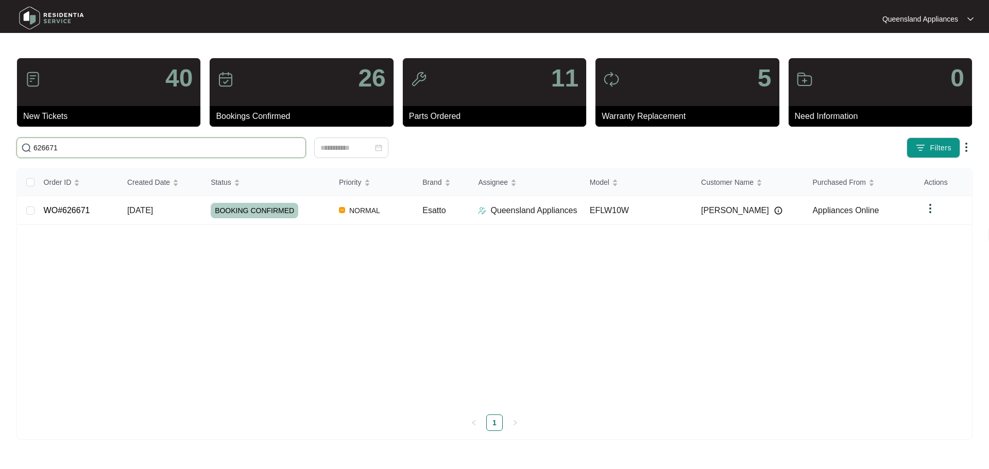
click at [285, 150] on input "626671" at bounding box center [167, 147] width 268 height 11
paste input "5897"
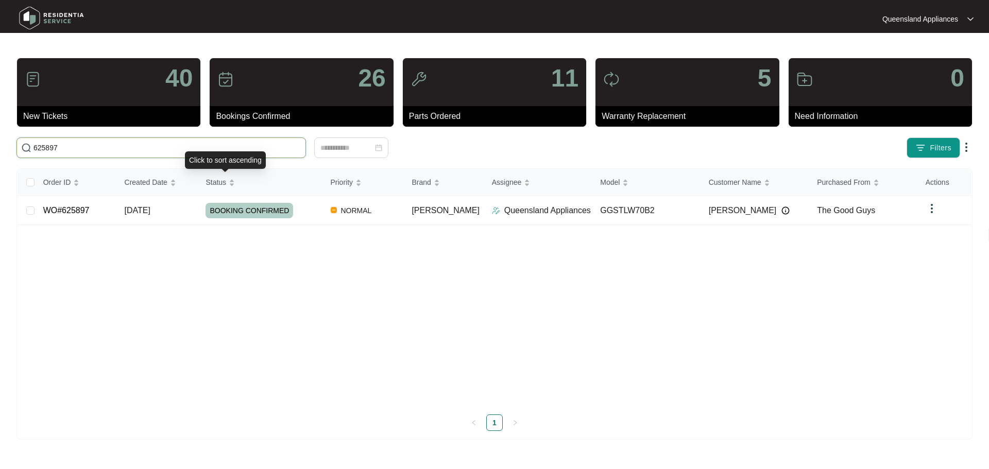
click at [233, 144] on input "625897" at bounding box center [167, 147] width 268 height 11
paste input "09"
click at [131, 143] on input "625809" at bounding box center [167, 147] width 268 height 11
click at [131, 144] on input "625809" at bounding box center [167, 147] width 268 height 11
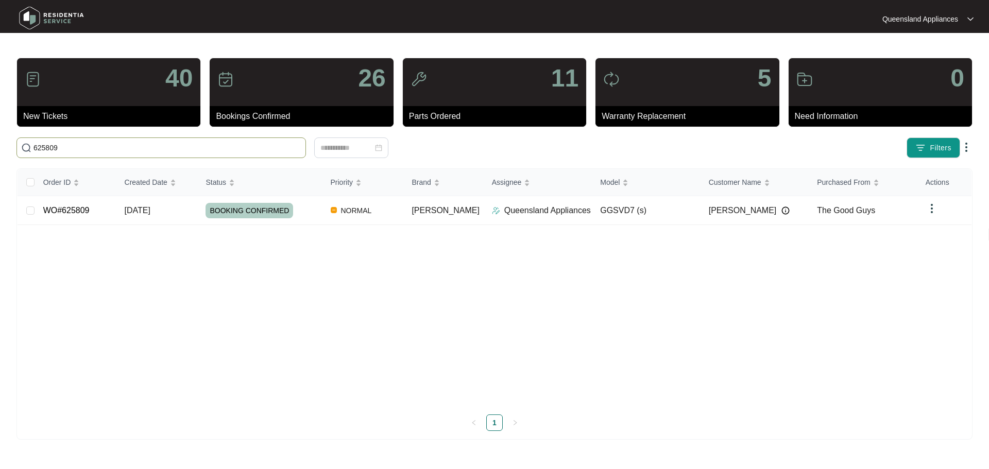
paste input "7"
type input "625807"
click at [528, 216] on p "Queensland Appliances" at bounding box center [533, 211] width 87 height 12
click at [313, 215] on div "PARTS ORDERED" at bounding box center [271, 210] width 120 height 15
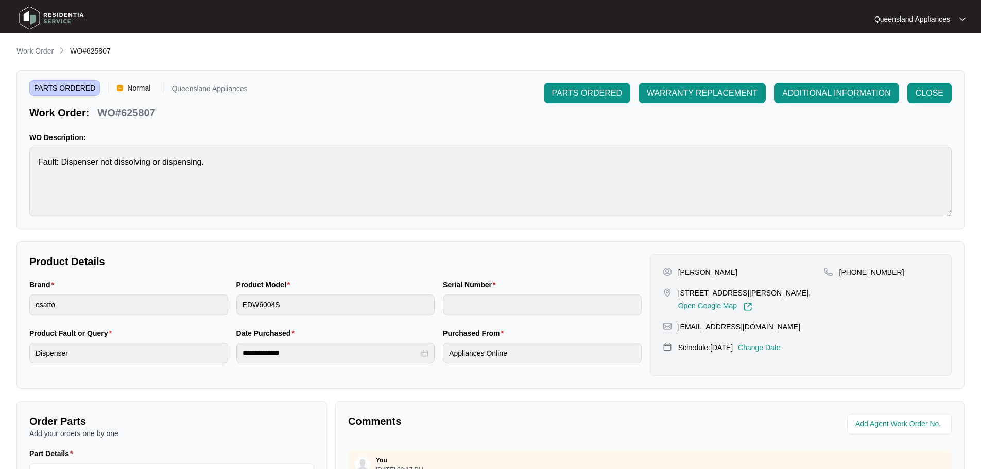
click at [43, 50] on p "Work Order" at bounding box center [34, 51] width 37 height 10
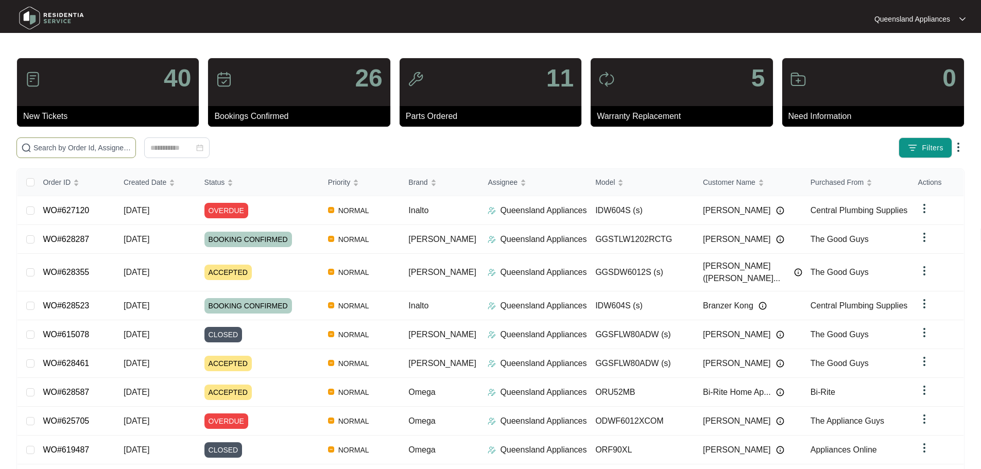
click at [129, 142] on span at bounding box center [76, 148] width 120 height 21
paste input "625535"
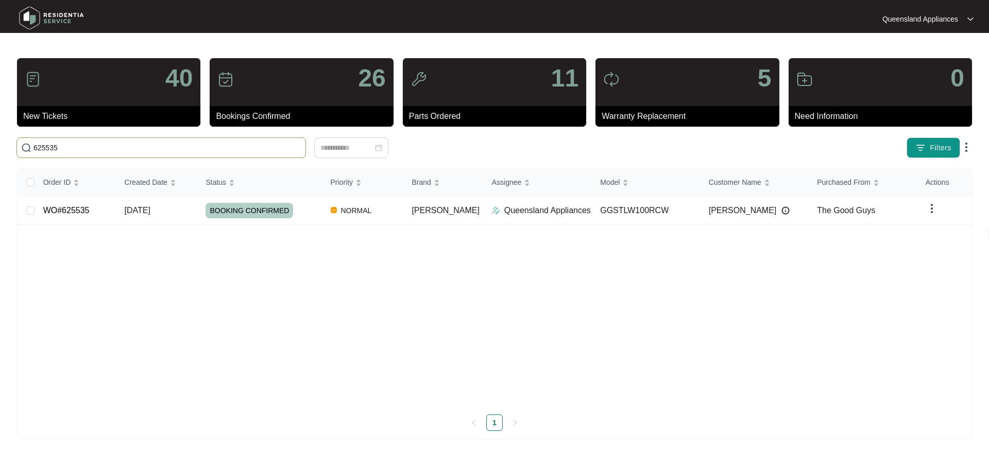
click at [181, 155] on span "625535" at bounding box center [161, 148] width 290 height 21
paste input "625124"
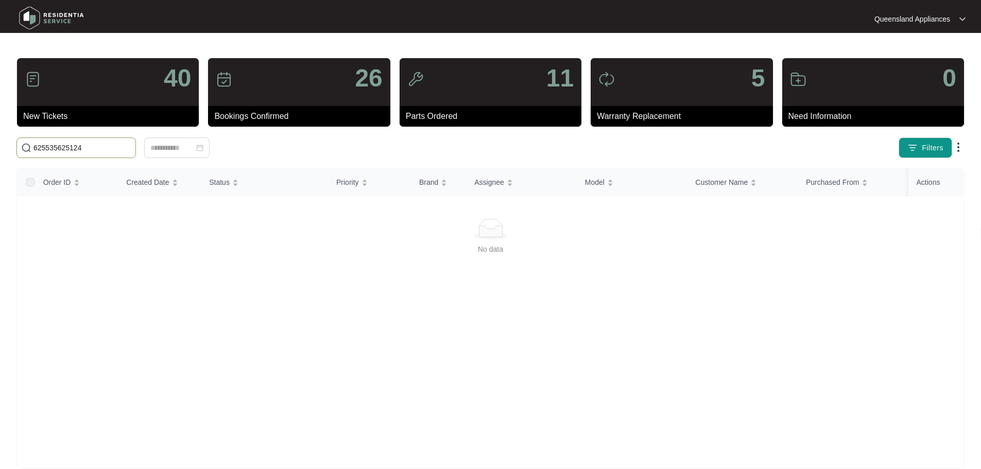
drag, startPoint x: 110, startPoint y: 147, endPoint x: 0, endPoint y: 143, distance: 109.8
click at [0, 143] on main "40 New Tickets 26 Bookings Confirmed 11 Parts Ordered 5 Warranty Replacement 0 …" at bounding box center [490, 242] width 981 height 485
paste input "text"
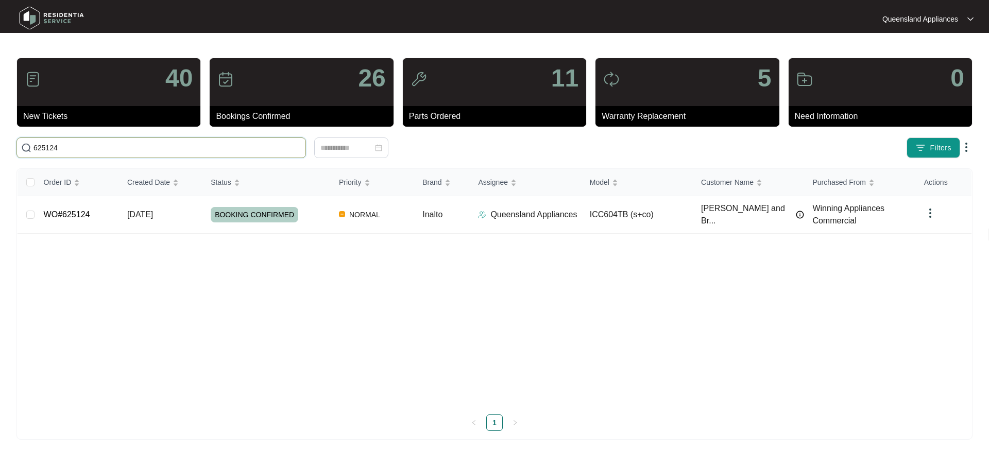
click at [193, 146] on input "625124" at bounding box center [167, 147] width 268 height 11
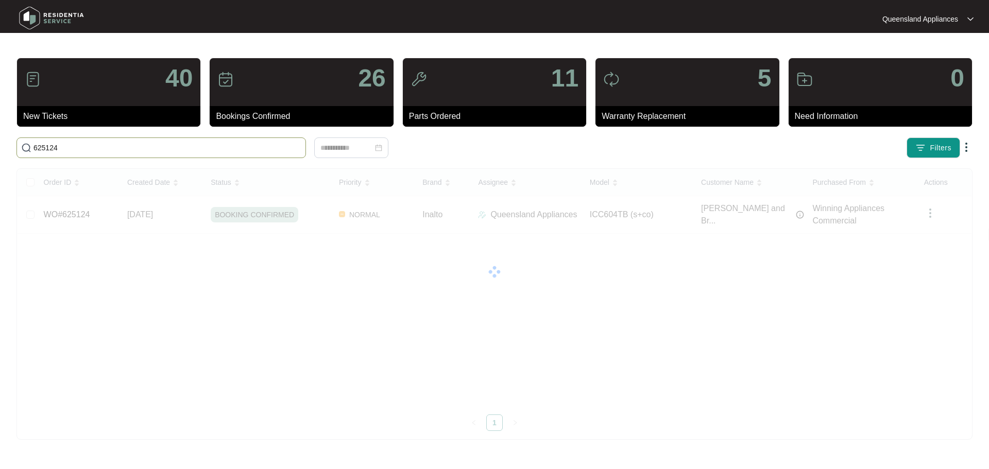
click at [193, 146] on input "625124" at bounding box center [167, 147] width 268 height 11
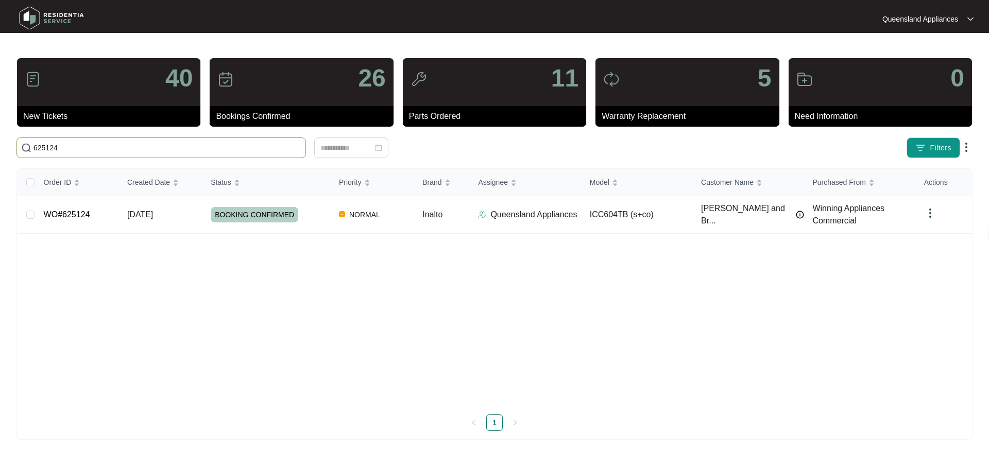
paste input "4229"
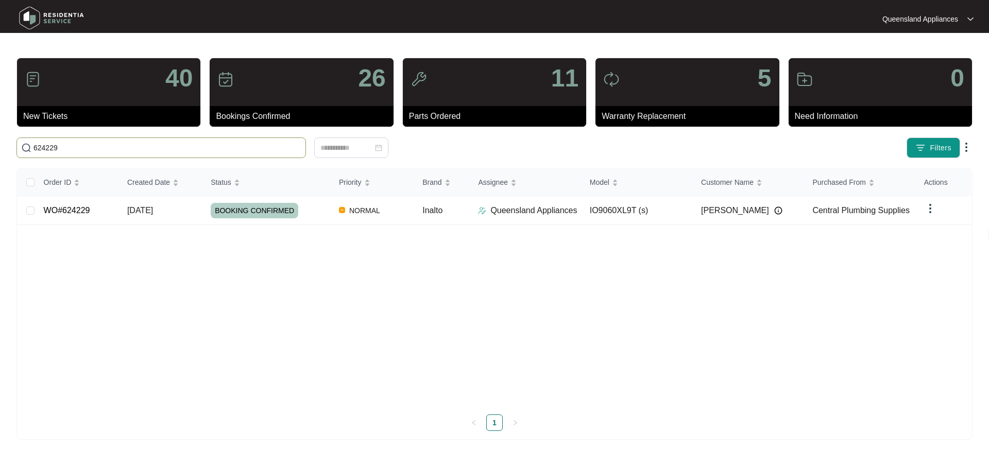
click at [119, 151] on input "624229" at bounding box center [167, 147] width 268 height 11
paste input "0210"
click at [176, 145] on input "620210" at bounding box center [167, 147] width 268 height 11
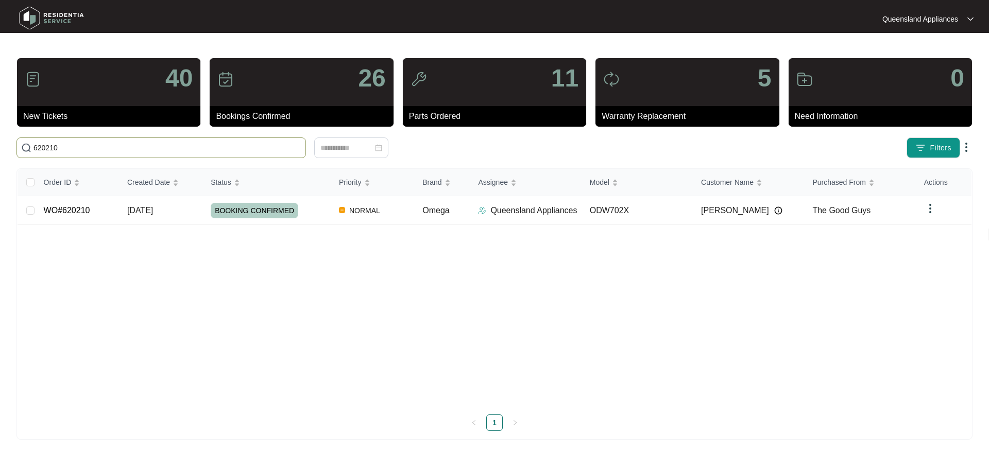
paste input "15185"
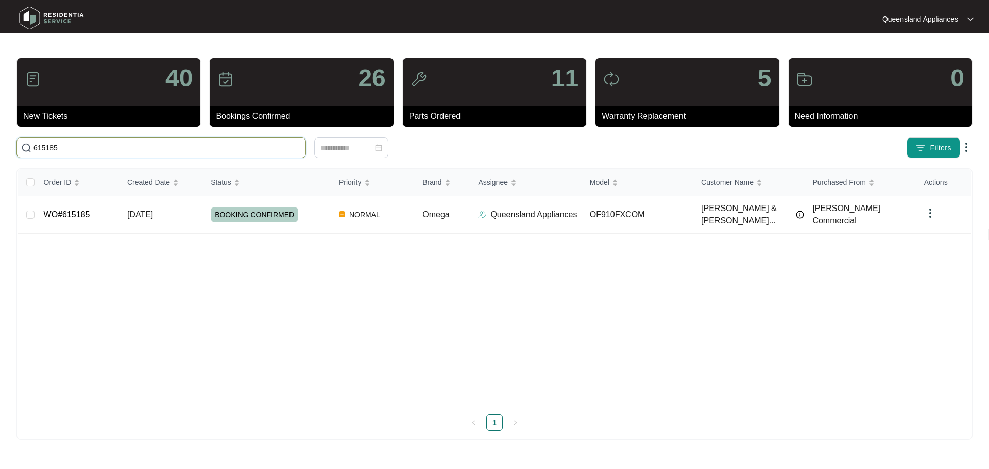
click at [236, 152] on input "615185" at bounding box center [167, 147] width 268 height 11
paste input "28461"
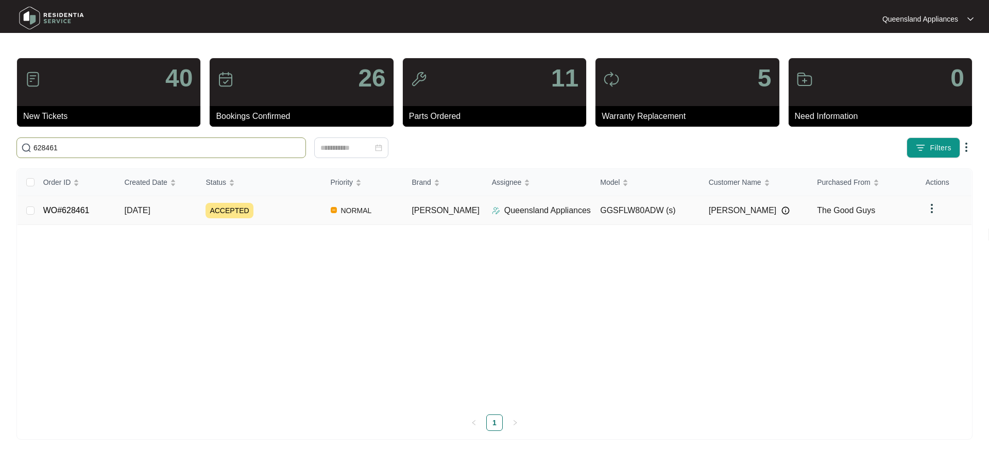
type input "628461"
click at [430, 219] on td "[PERSON_NAME]" at bounding box center [443, 210] width 80 height 29
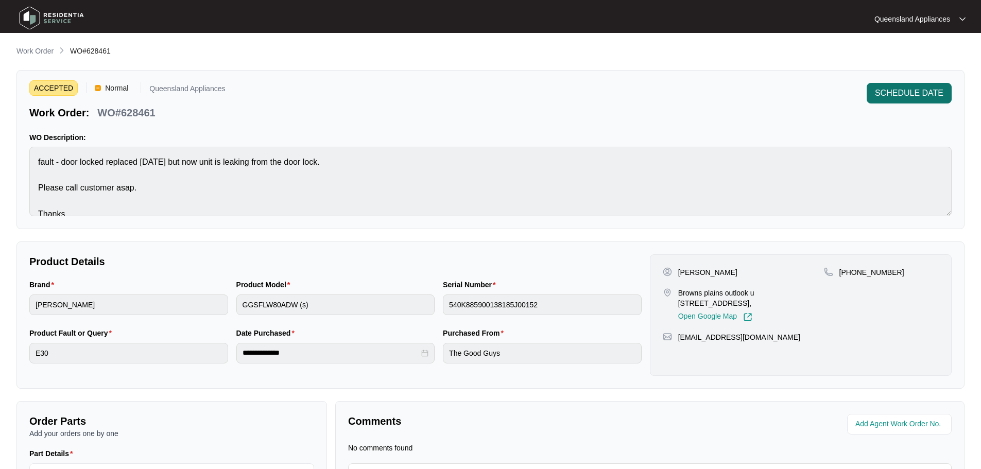
click at [875, 92] on span "SCHEDULE DATE" at bounding box center [909, 93] width 69 height 12
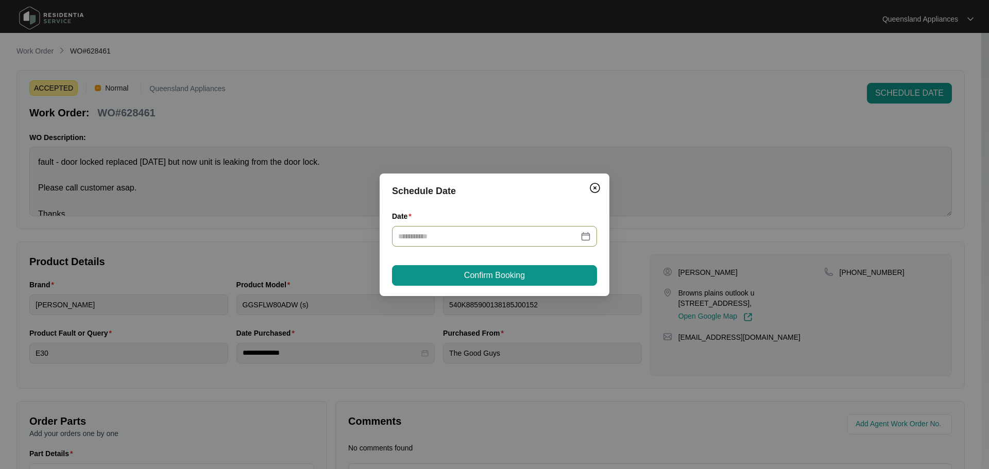
click at [428, 240] on input "Date" at bounding box center [488, 236] width 180 height 11
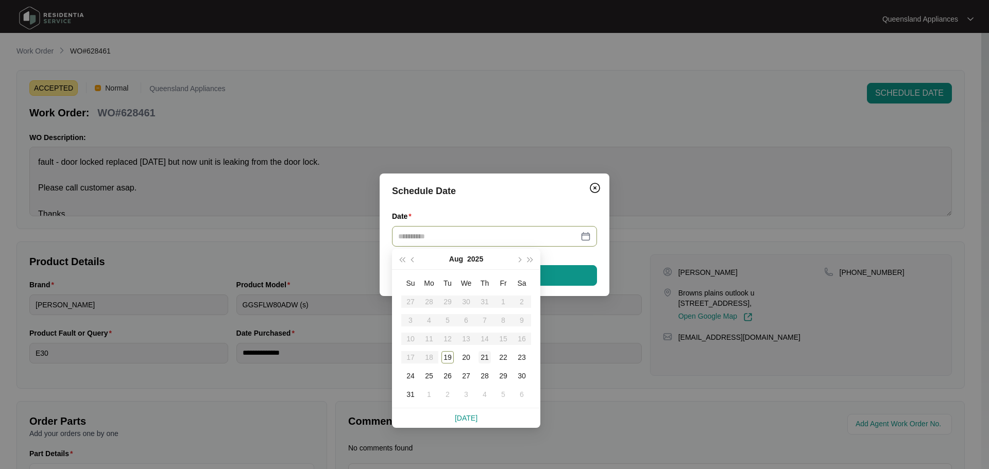
type input "**********"
click at [484, 355] on div "21" at bounding box center [485, 357] width 12 height 12
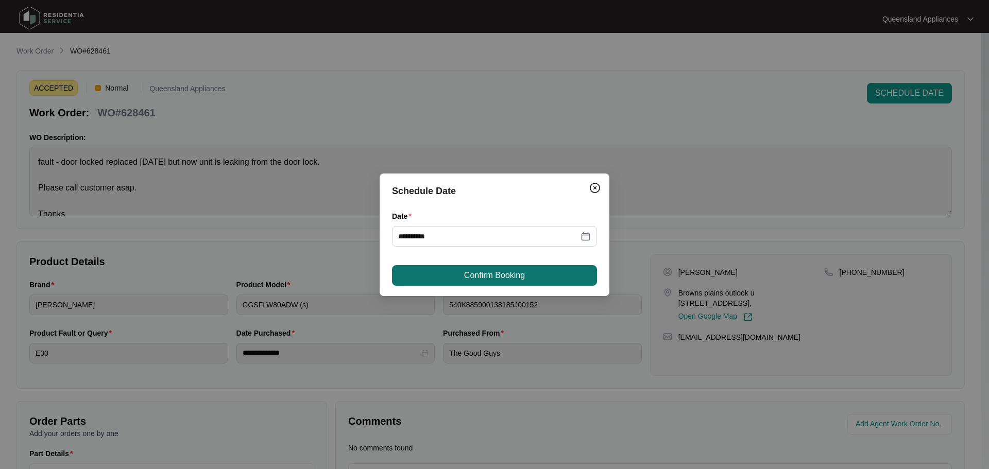
click at [491, 274] on span "Confirm Booking" at bounding box center [494, 275] width 61 height 12
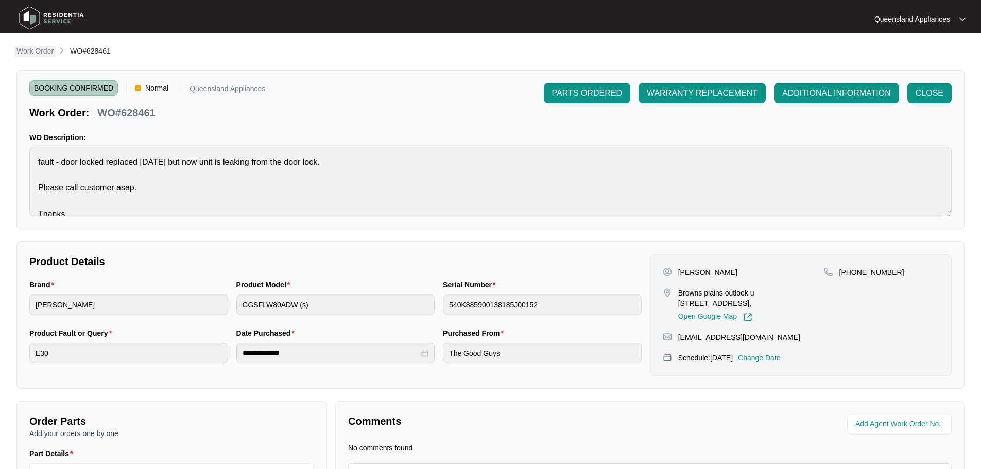
click at [40, 50] on p "Work Order" at bounding box center [34, 51] width 37 height 10
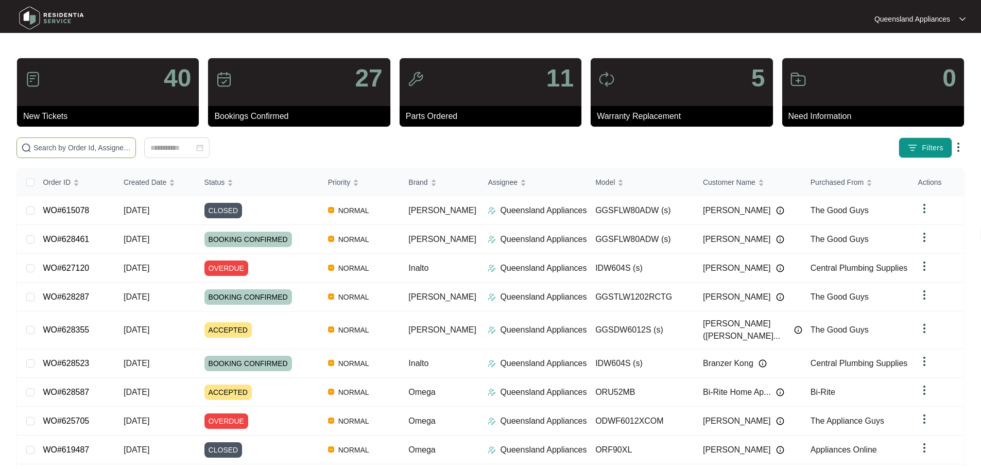
click at [111, 146] on input "text" at bounding box center [82, 147] width 98 height 11
paste input "612271"
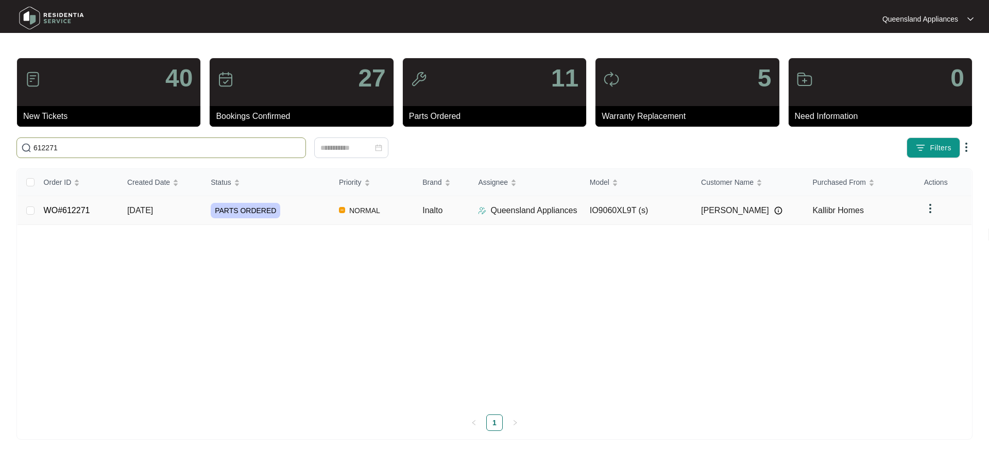
type input "612271"
click at [277, 221] on td "PARTS ORDERED" at bounding box center [266, 210] width 128 height 29
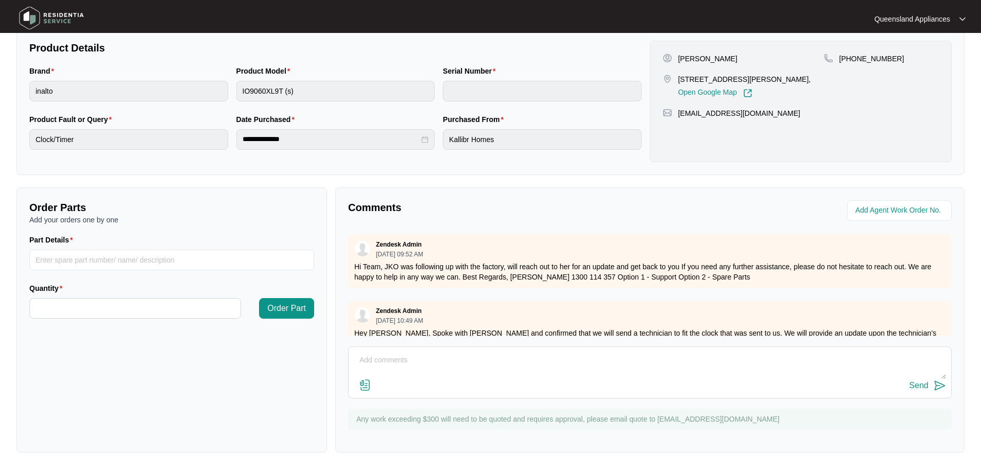
scroll to position [1241, 0]
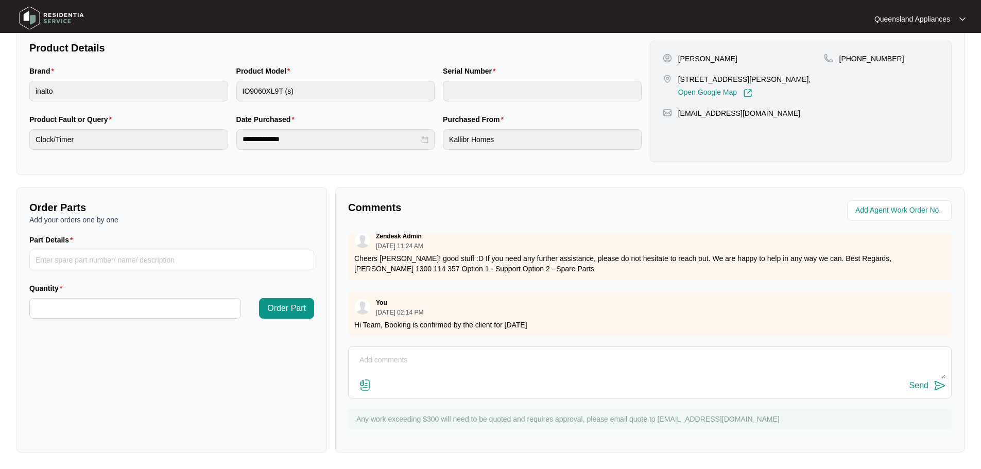
drag, startPoint x: 447, startPoint y: 320, endPoint x: 621, endPoint y: 327, distance: 174.3
click at [621, 327] on div "You [DATE] 02:14 PM Hi Team, Booking is confirmed by the client for [DATE]" at bounding box center [650, 315] width 604 height 44
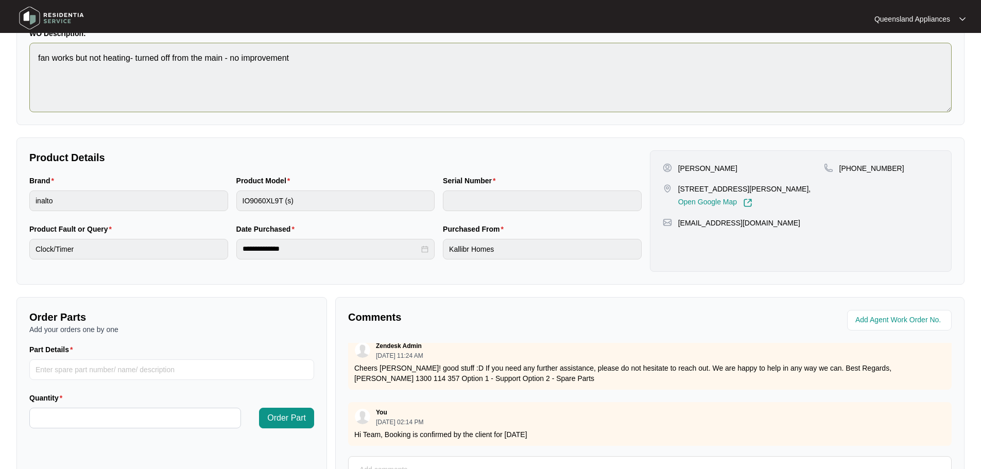
scroll to position [0, 0]
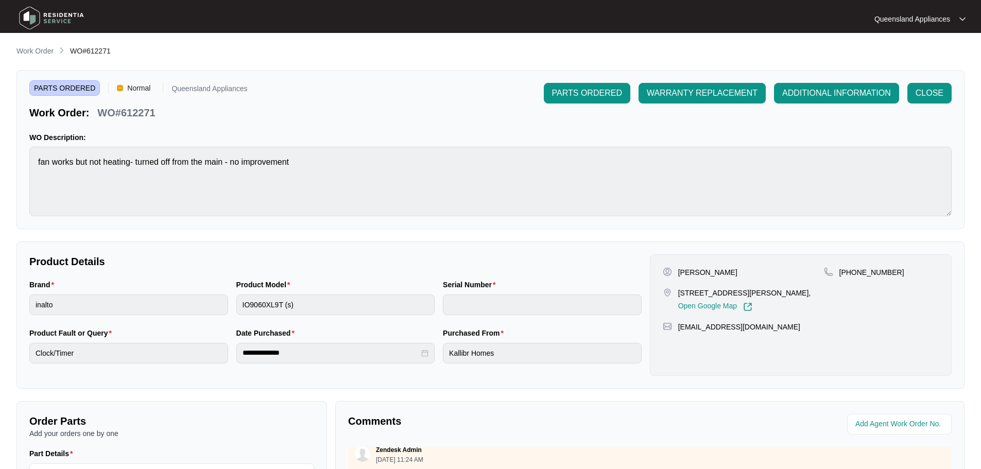
click at [41, 58] on div "**********" at bounding box center [490, 355] width 948 height 621
click at [41, 53] on p "Work Order" at bounding box center [34, 51] width 37 height 10
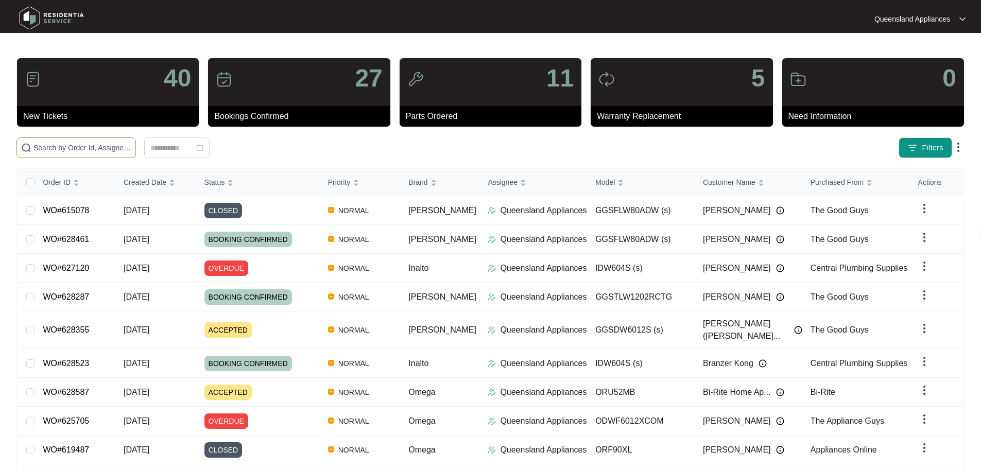
click at [122, 141] on span at bounding box center [76, 148] width 120 height 21
paste input "597382"
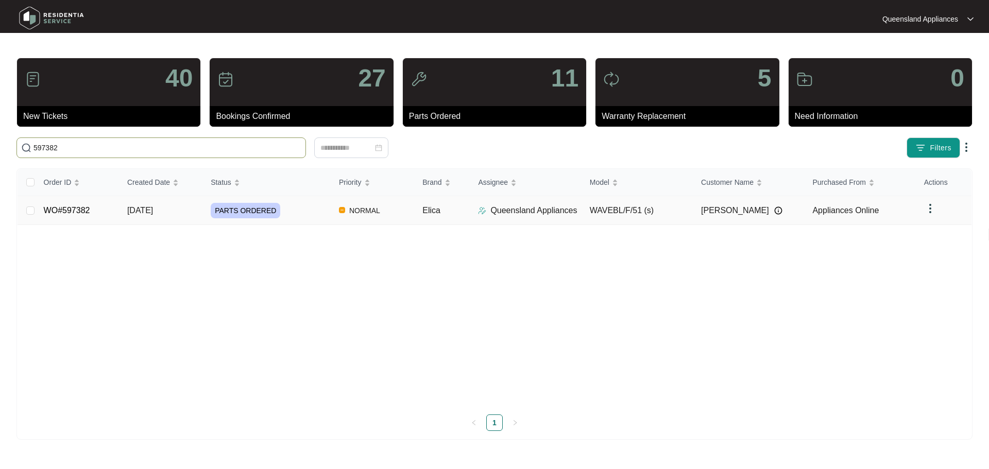
type input "597382"
click at [279, 211] on div "PARTS ORDERED" at bounding box center [271, 210] width 120 height 15
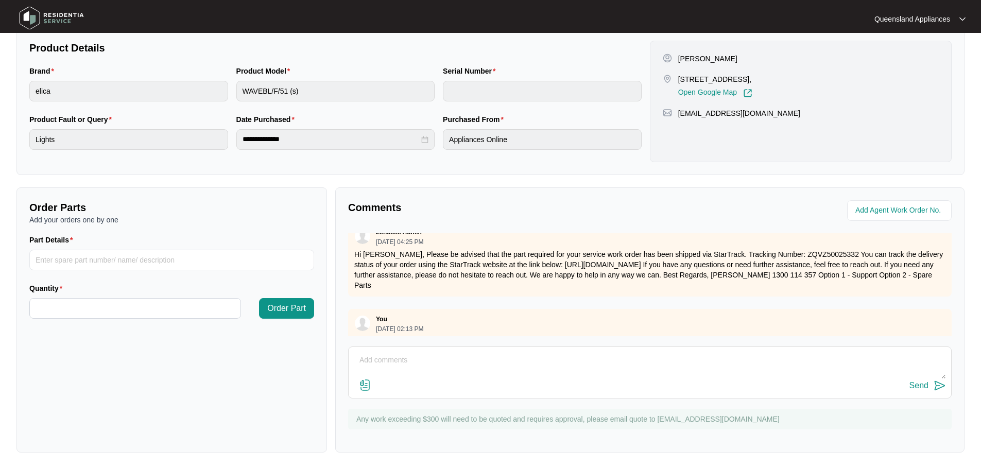
scroll to position [731, 0]
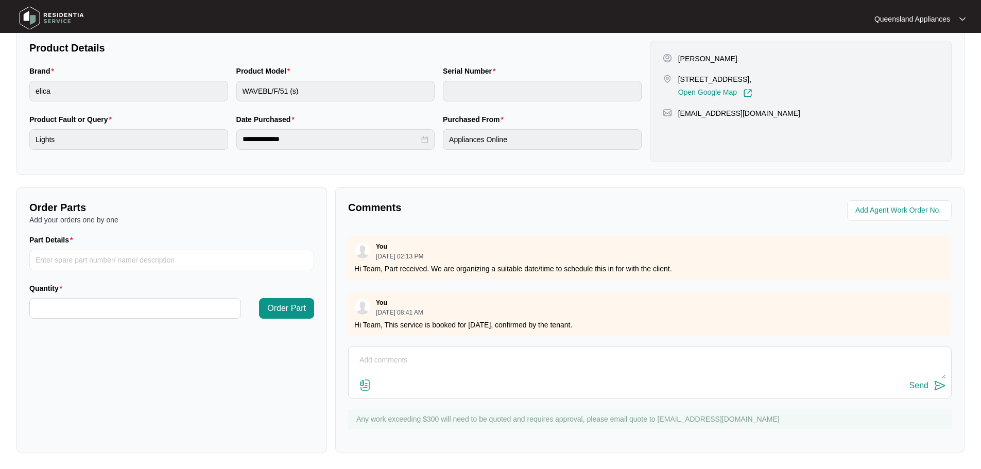
drag, startPoint x: 445, startPoint y: 318, endPoint x: 581, endPoint y: 324, distance: 136.1
click at [580, 326] on div "You [DATE] 08:41 AM Hi Team, This service is booked for [DATE], confirmed by th…" at bounding box center [650, 315] width 604 height 44
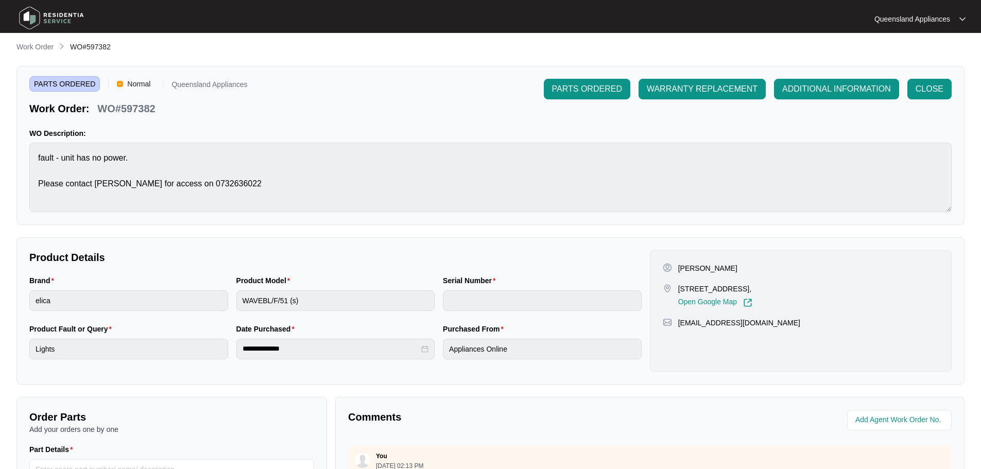
scroll to position [0, 0]
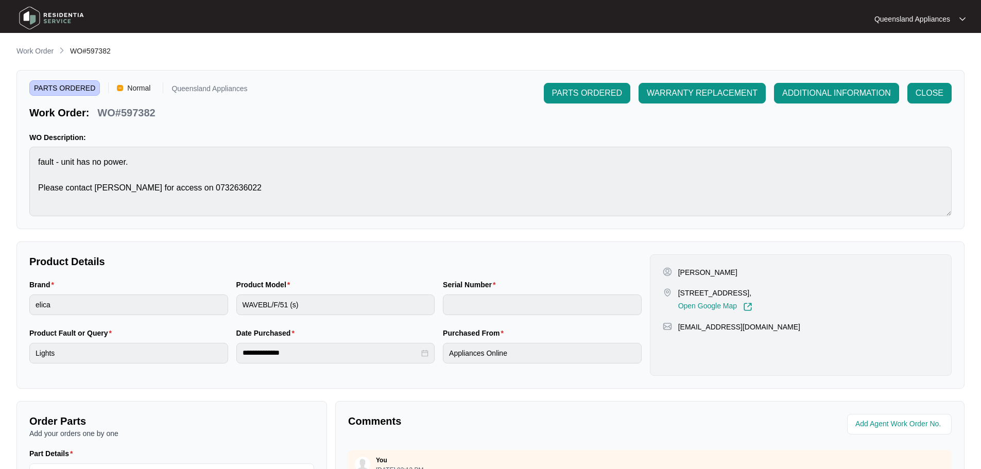
click at [42, 61] on div "**********" at bounding box center [490, 355] width 948 height 621
click at [39, 49] on p "Work Order" at bounding box center [34, 51] width 37 height 10
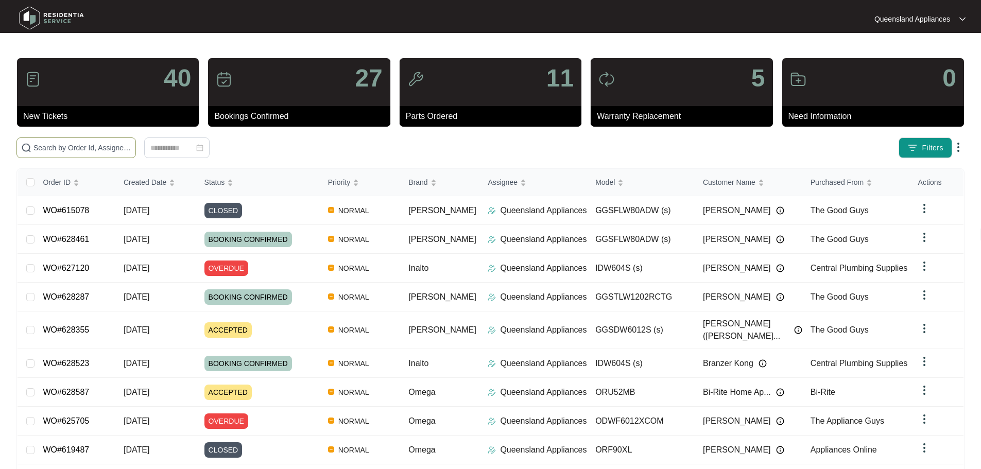
click at [124, 143] on input "text" at bounding box center [82, 147] width 98 height 11
paste input "628741"
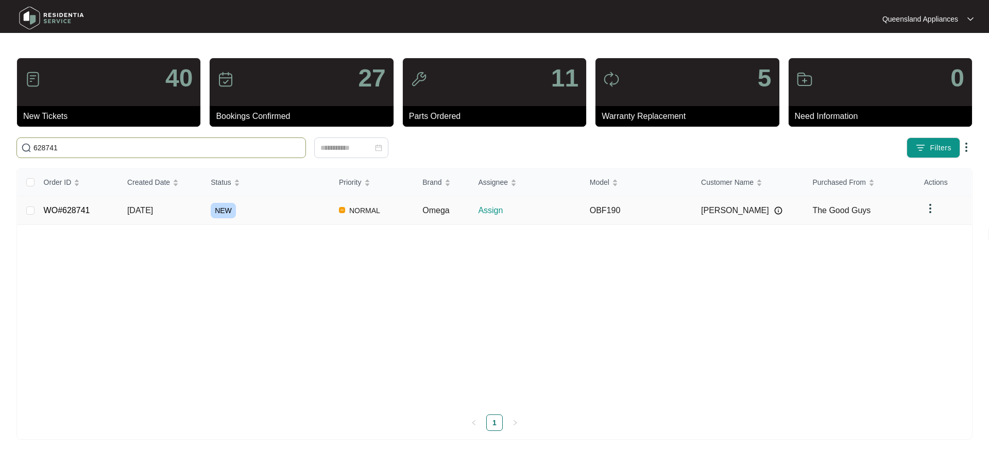
type input "628741"
click at [295, 215] on div "NEW" at bounding box center [271, 210] width 120 height 15
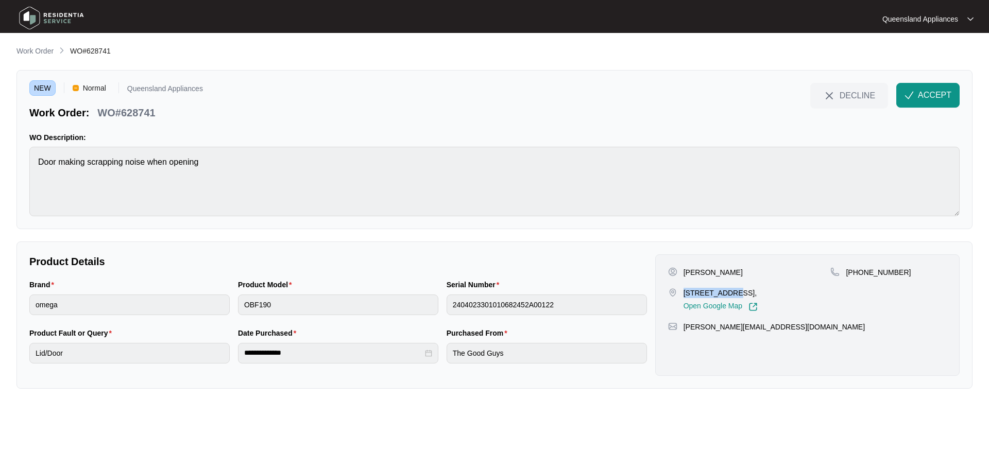
drag, startPoint x: 685, startPoint y: 291, endPoint x: 724, endPoint y: 292, distance: 39.7
click at [724, 292] on div "[STREET_ADDRESS], Open Google Map" at bounding box center [749, 300] width 163 height 24
copy p "9 kurrajong s"
drag, startPoint x: 859, startPoint y: 272, endPoint x: 899, endPoint y: 273, distance: 40.2
click at [899, 273] on div "[PHONE_NUMBER]" at bounding box center [888, 272] width 116 height 10
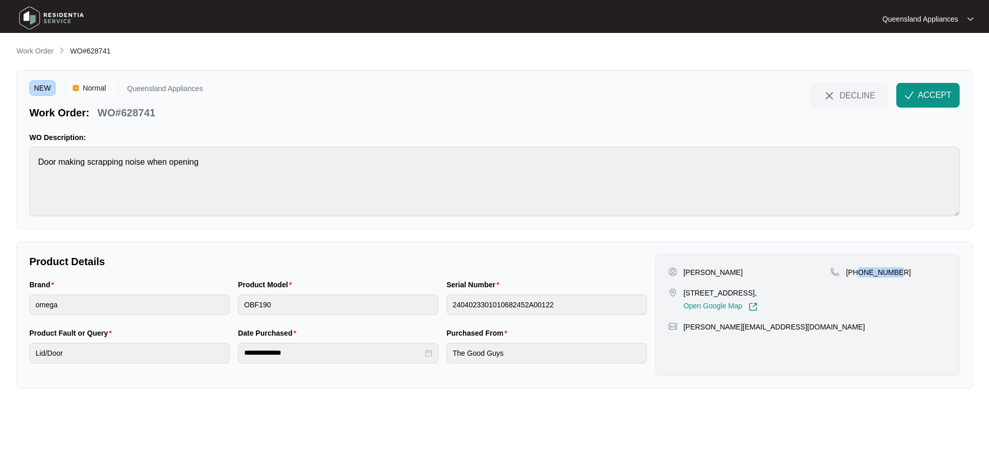
copy p "732060171"
drag, startPoint x: 123, startPoint y: 113, endPoint x: 161, endPoint y: 111, distance: 38.7
click at [161, 111] on div "Work Order: WO#628741" at bounding box center [116, 111] width 174 height 18
copy p "628741"
click at [914, 95] on button "ACCEPT" at bounding box center [927, 95] width 63 height 25
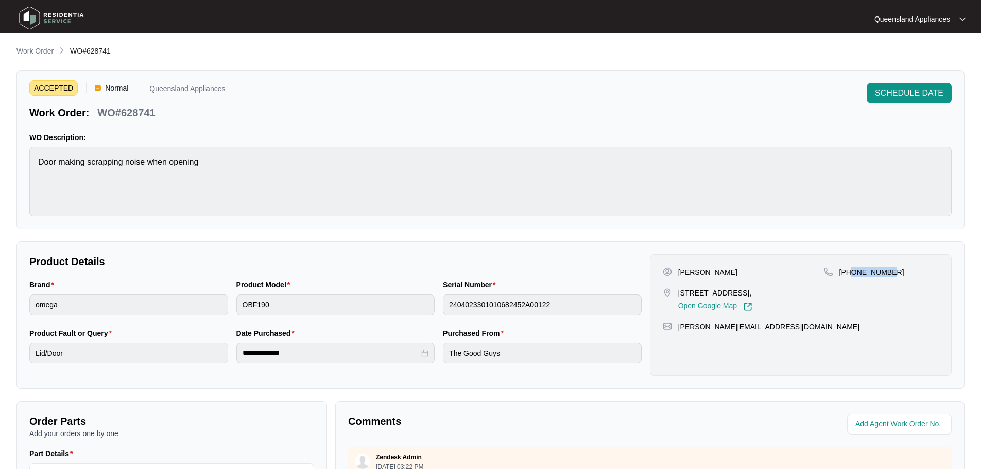
drag, startPoint x: 891, startPoint y: 271, endPoint x: 852, endPoint y: 273, distance: 39.2
click at [852, 273] on div "[PHONE_NUMBER]" at bounding box center [881, 272] width 115 height 10
click at [35, 57] on li "Work Order" at bounding box center [34, 51] width 37 height 12
drag, startPoint x: 38, startPoint y: 37, endPoint x: 41, endPoint y: 53, distance: 16.2
click at [39, 39] on main "**********" at bounding box center [490, 341] width 981 height 683
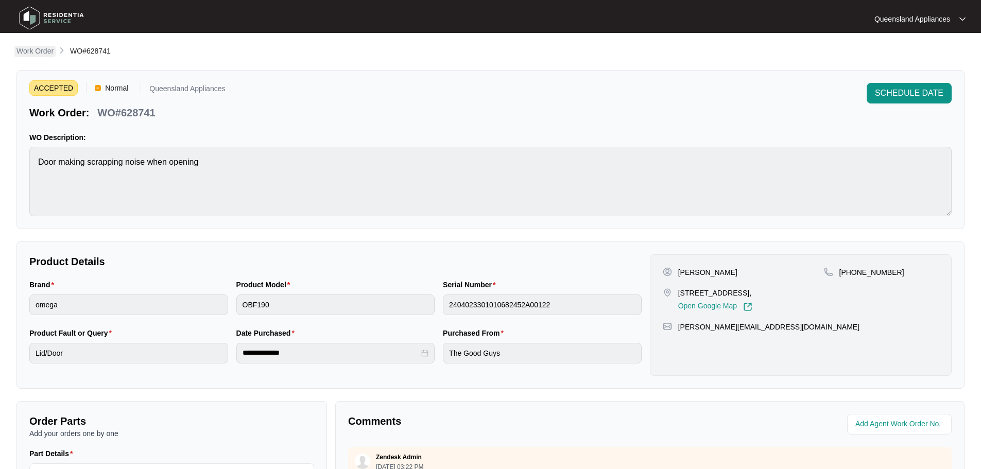
click at [41, 52] on p "Work Order" at bounding box center [34, 51] width 37 height 10
drag, startPoint x: 32, startPoint y: 44, endPoint x: 31, endPoint y: 51, distance: 7.3
click at [31, 45] on main "**********" at bounding box center [490, 341] width 981 height 683
click at [31, 52] on p "Work Order" at bounding box center [34, 51] width 37 height 10
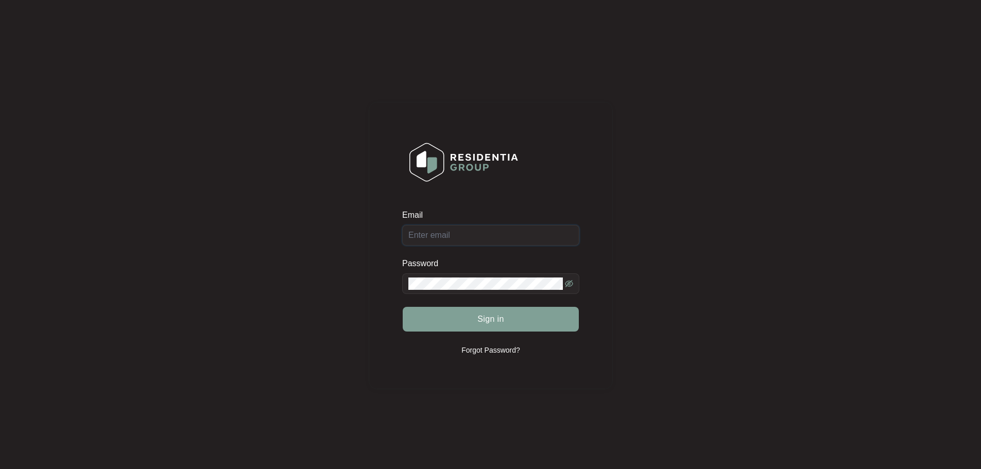
type input "[EMAIL_ADDRESS][DOMAIN_NAME]"
click at [453, 325] on button "Sign in" at bounding box center [491, 319] width 176 height 25
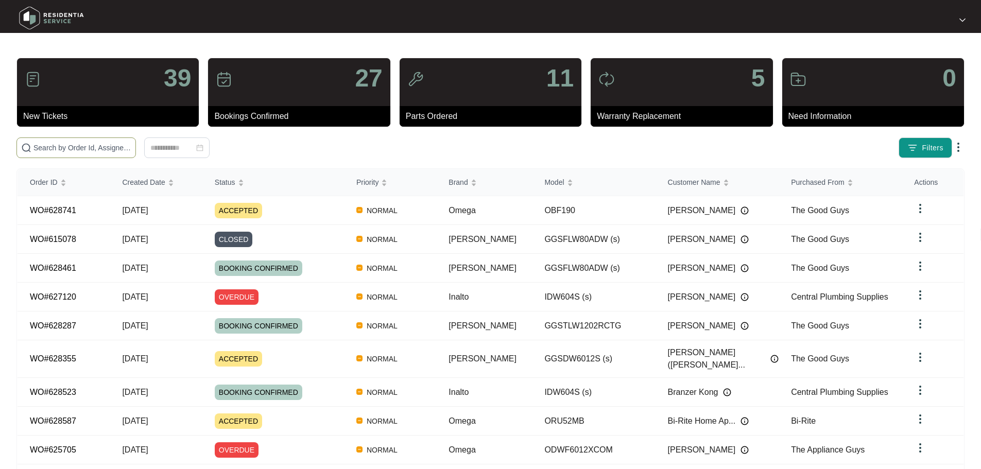
click at [136, 154] on span at bounding box center [76, 148] width 120 height 21
paste input "628587"
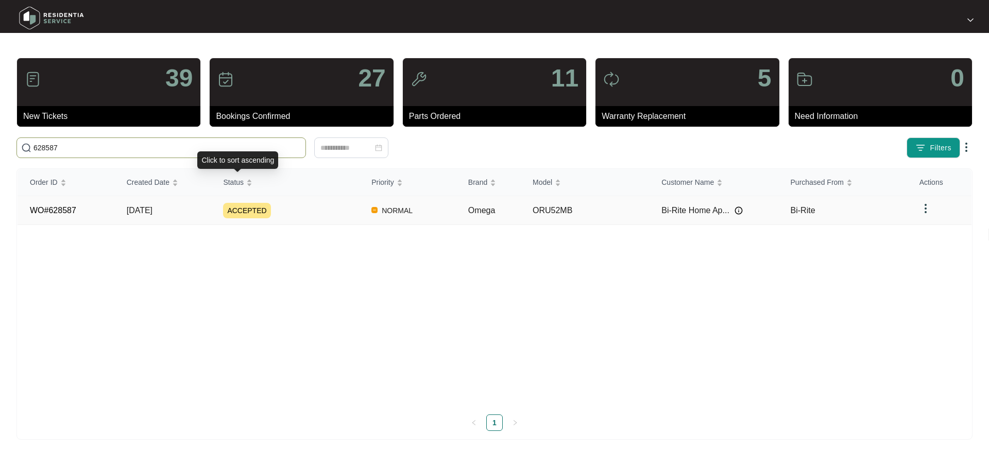
type input "628587"
click at [299, 210] on div "ACCEPTED" at bounding box center [291, 210] width 136 height 15
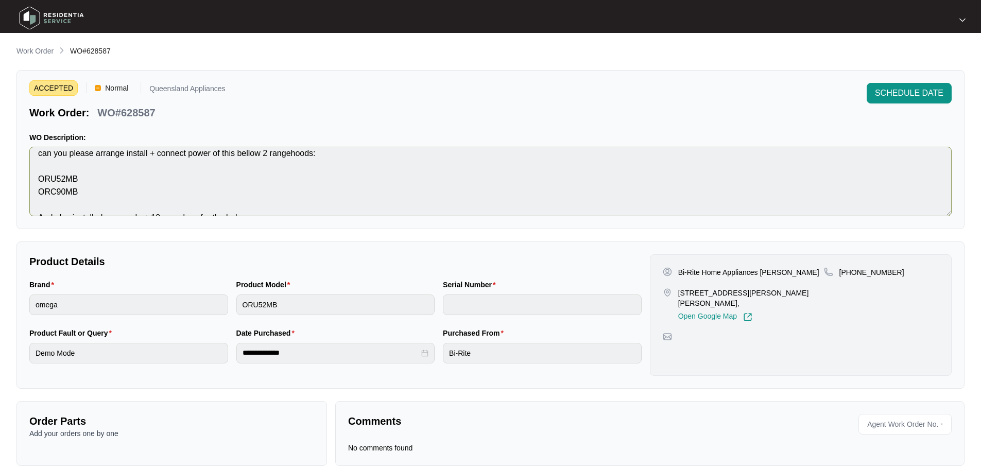
scroll to position [155, 0]
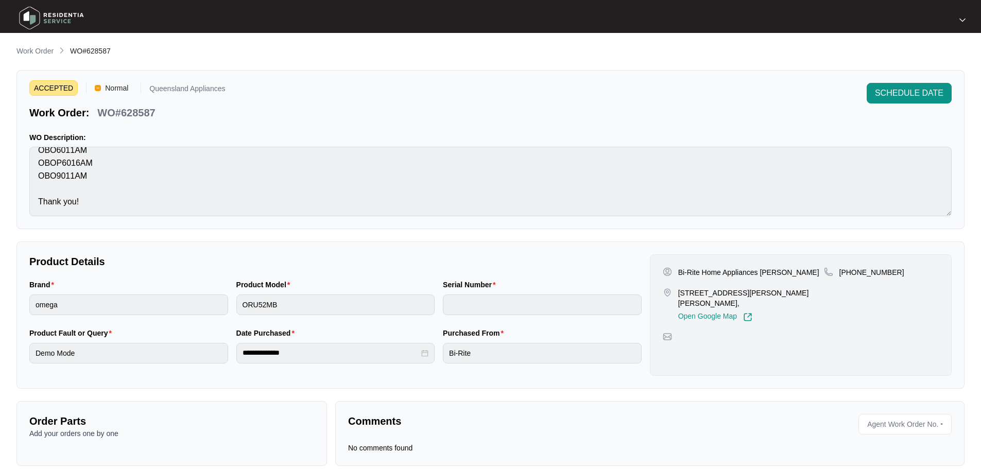
click at [694, 274] on p "Bi-Rite Home Appliances [PERSON_NAME]" at bounding box center [748, 272] width 141 height 10
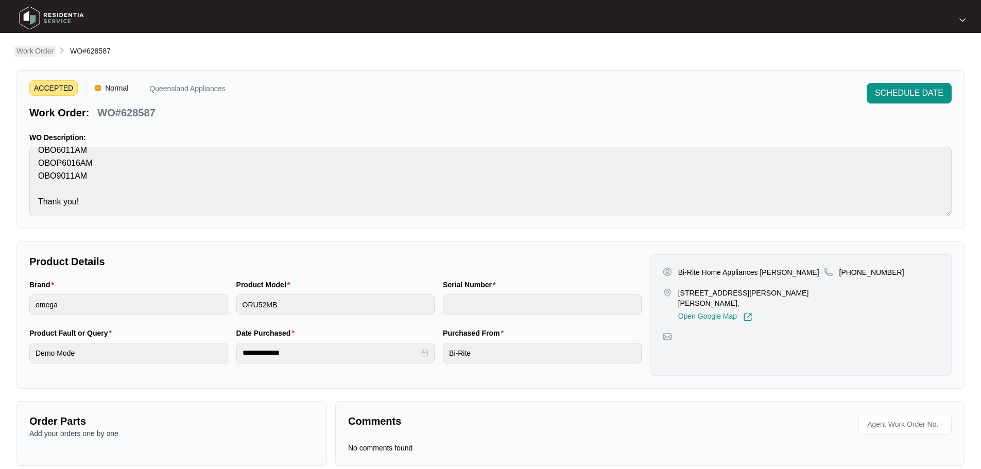
click at [23, 52] on p "Work Order" at bounding box center [34, 51] width 37 height 10
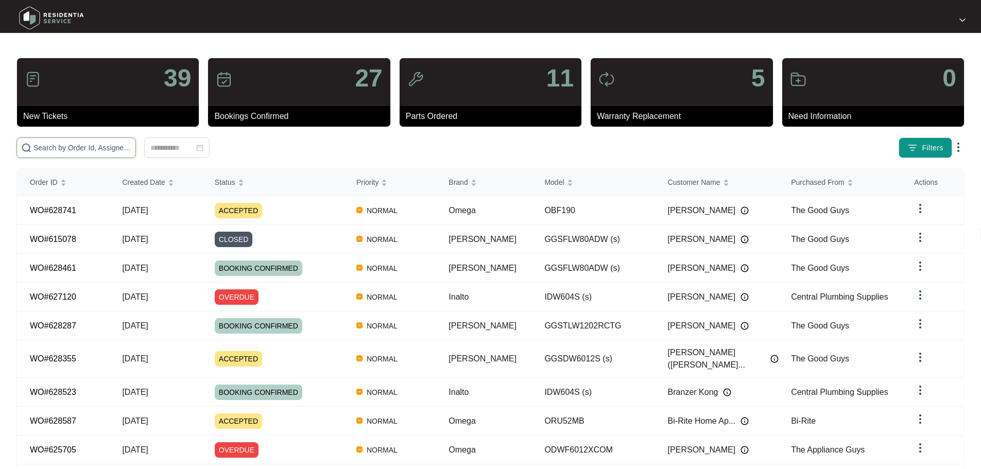
click at [126, 150] on input "text" at bounding box center [82, 147] width 98 height 11
paste input "628748"
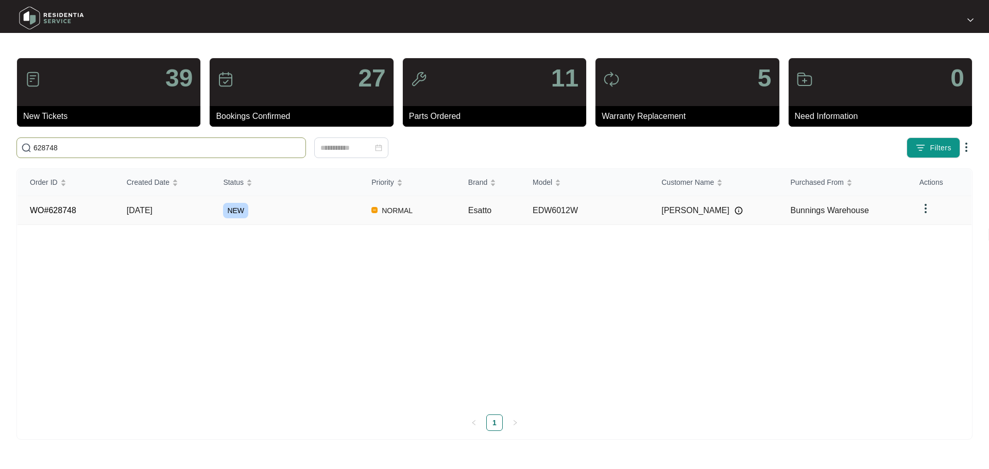
type input "628748"
click at [287, 212] on div "NEW" at bounding box center [291, 210] width 136 height 15
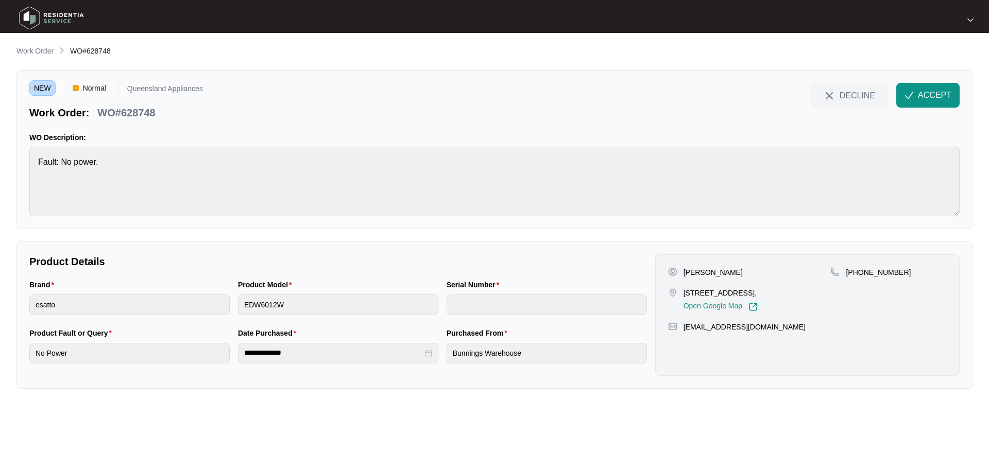
click at [758, 294] on p "[STREET_ADDRESS]," at bounding box center [721, 293] width 74 height 10
click at [44, 53] on p "Work Order" at bounding box center [34, 51] width 37 height 10
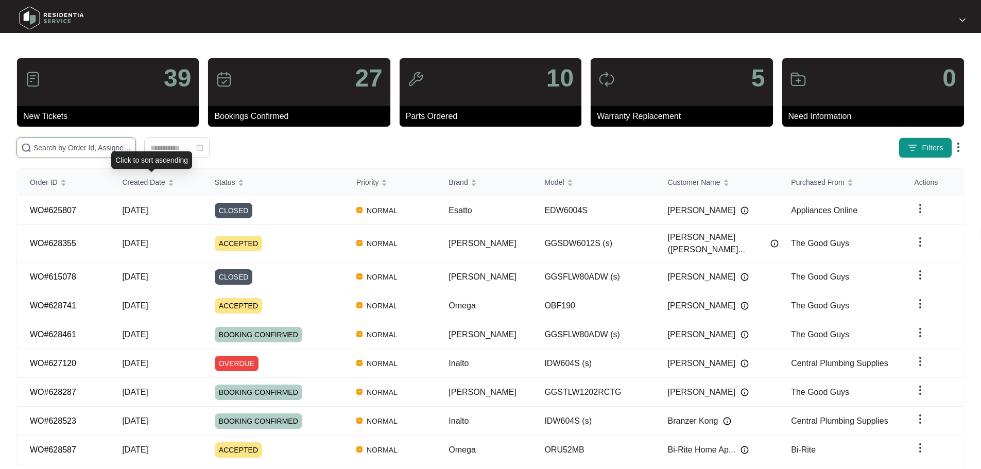
click at [127, 145] on input "text" at bounding box center [82, 147] width 98 height 11
paste input "628587"
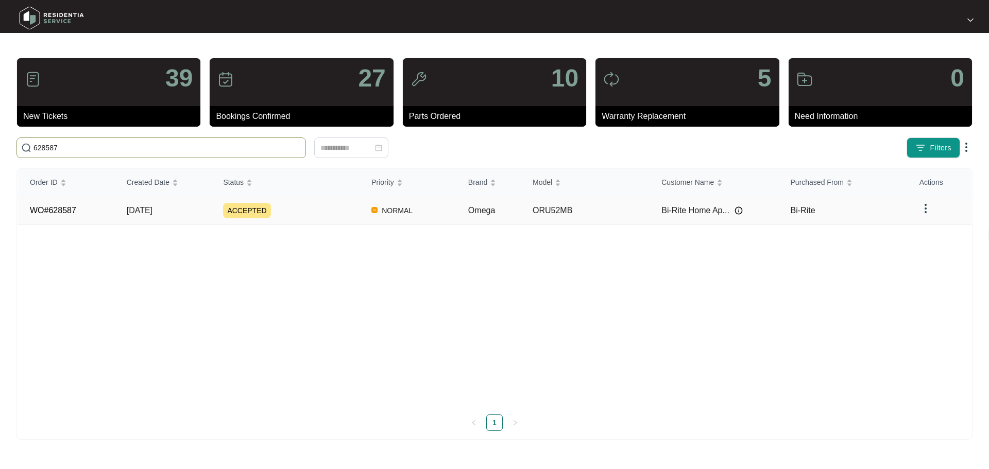
type input "628587"
click at [299, 210] on div "ACCEPTED" at bounding box center [291, 210] width 136 height 15
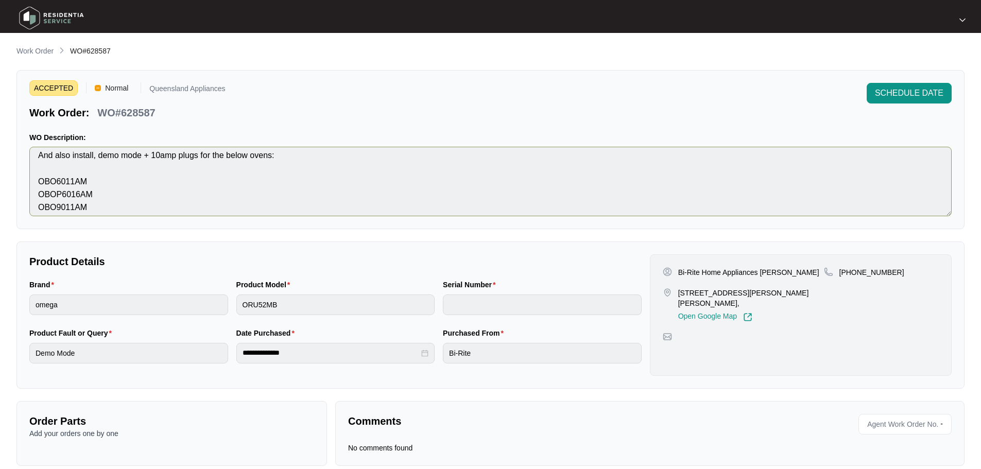
scroll to position [52, 0]
